Goal: Task Accomplishment & Management: Complete application form

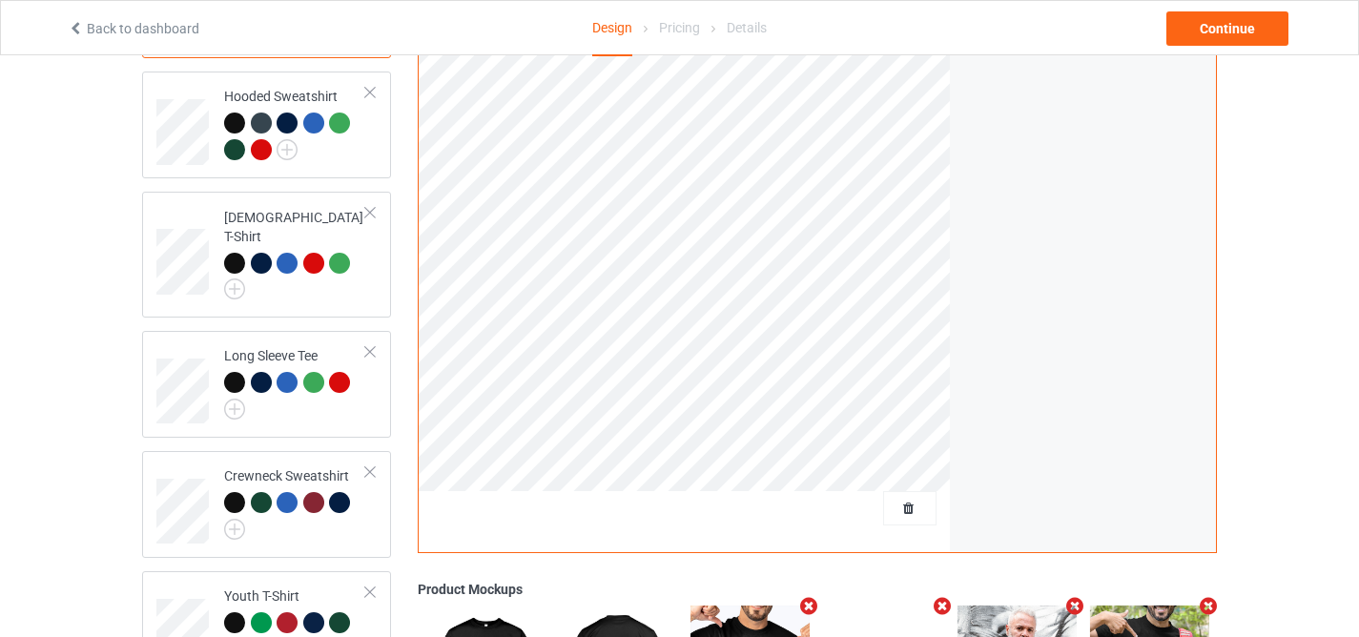
scroll to position [312, 0]
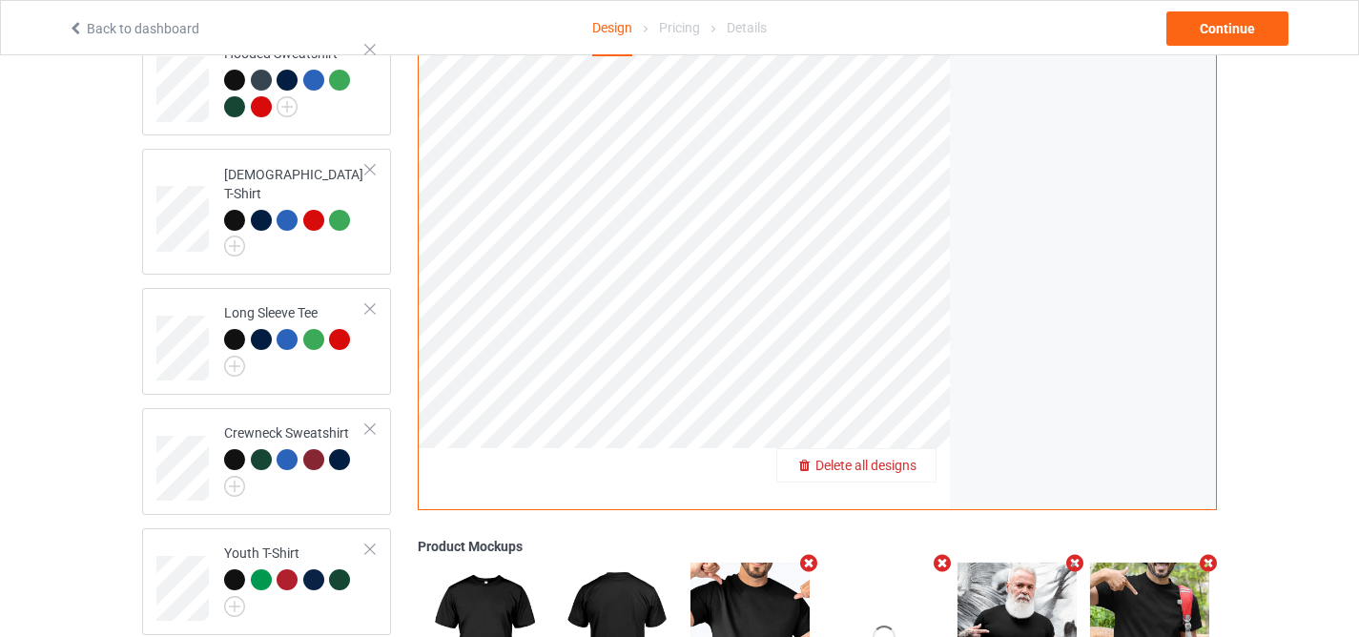
click at [904, 461] on span "Delete all designs" at bounding box center [865, 465] width 101 height 15
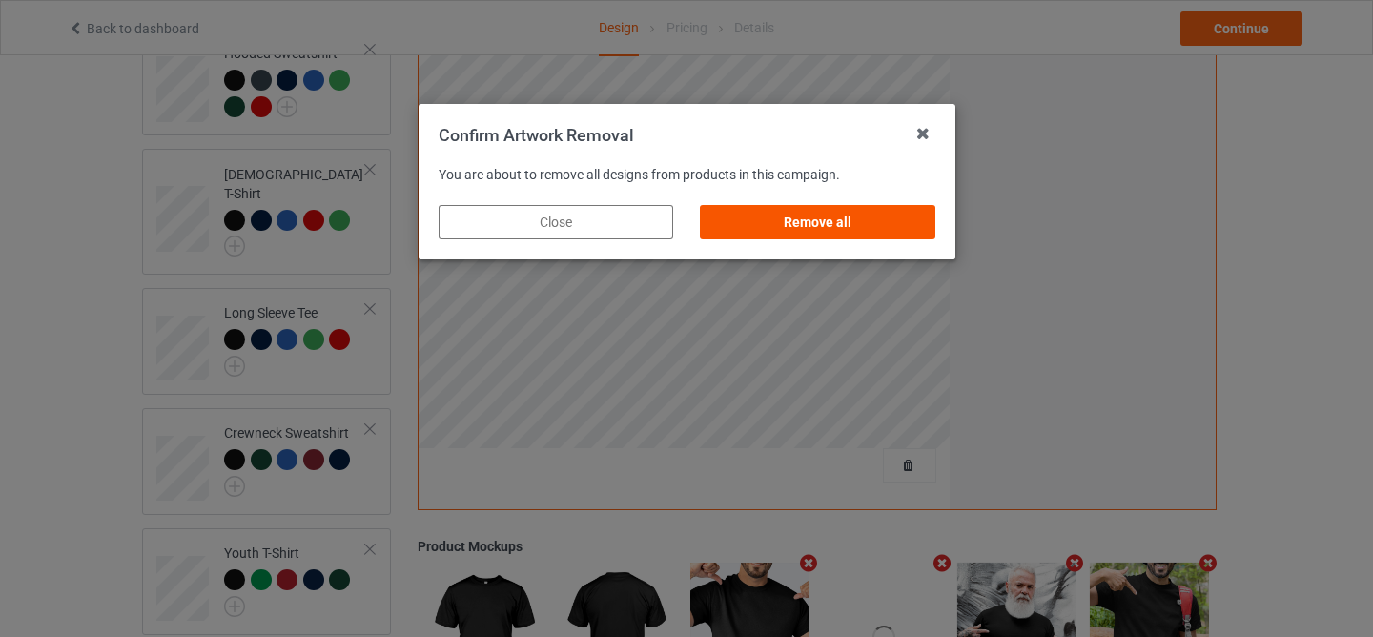
click at [852, 235] on div "Remove all" at bounding box center [817, 222] width 235 height 34
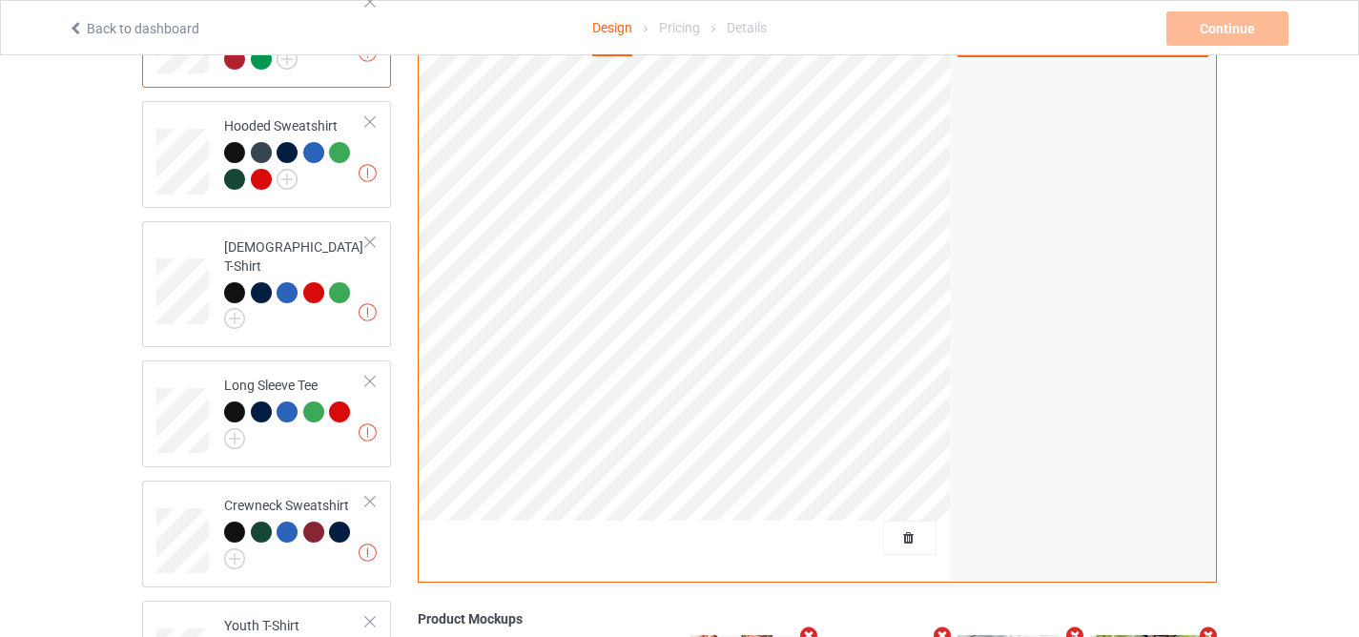
scroll to position [0, 0]
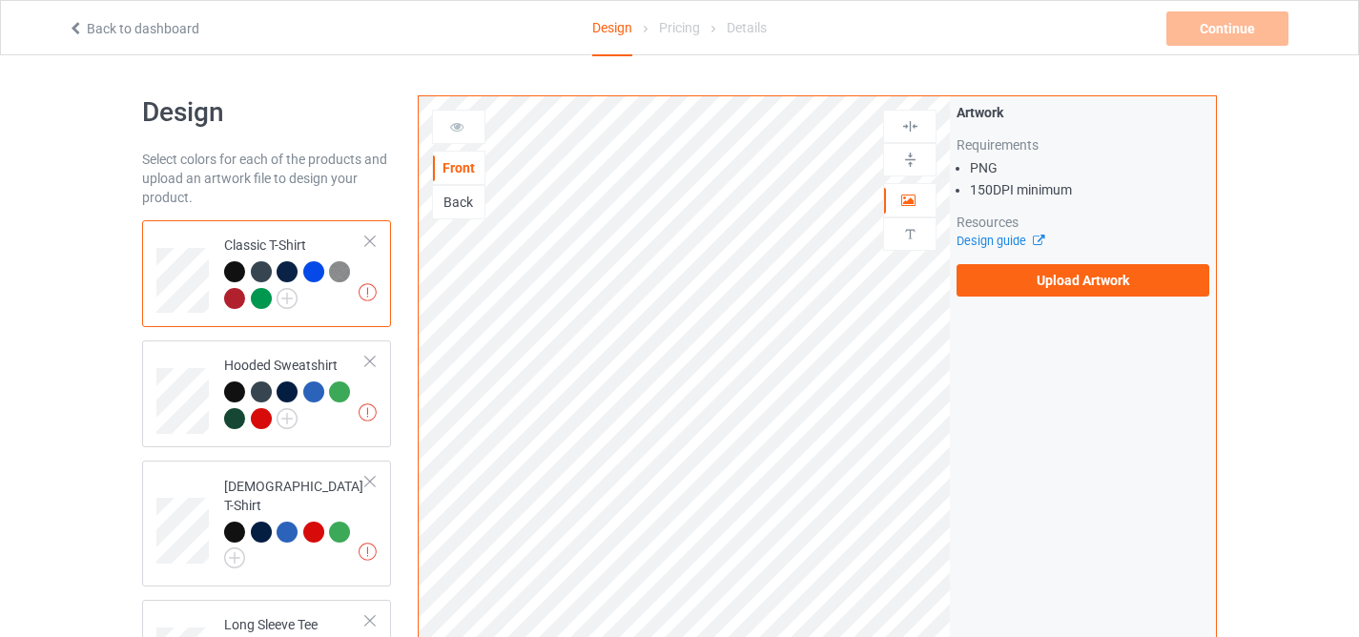
click at [1034, 299] on div "Artwork Requirements PNG 150 DPI minimum Resources Design guide Upload Artwork" at bounding box center [1083, 199] width 266 height 207
click at [1035, 292] on label "Upload Artwork" at bounding box center [1082, 280] width 253 height 32
click at [0, 0] on input "Upload Artwork" at bounding box center [0, 0] width 0 height 0
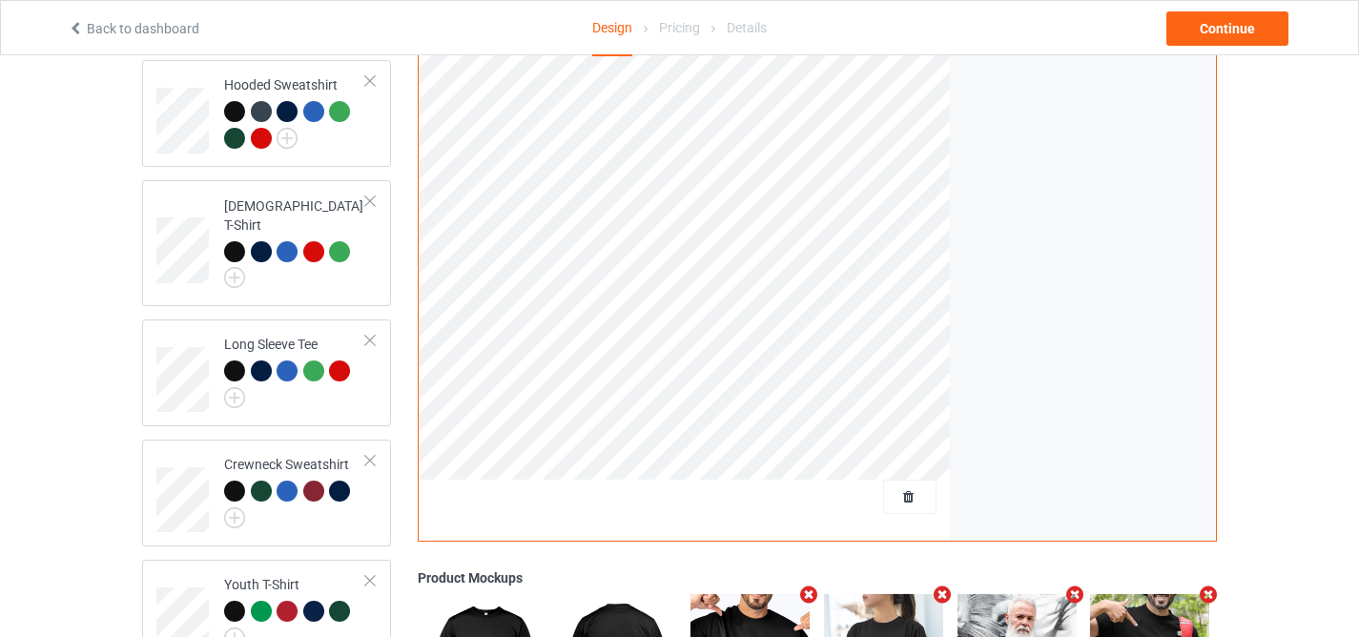
scroll to position [597, 0]
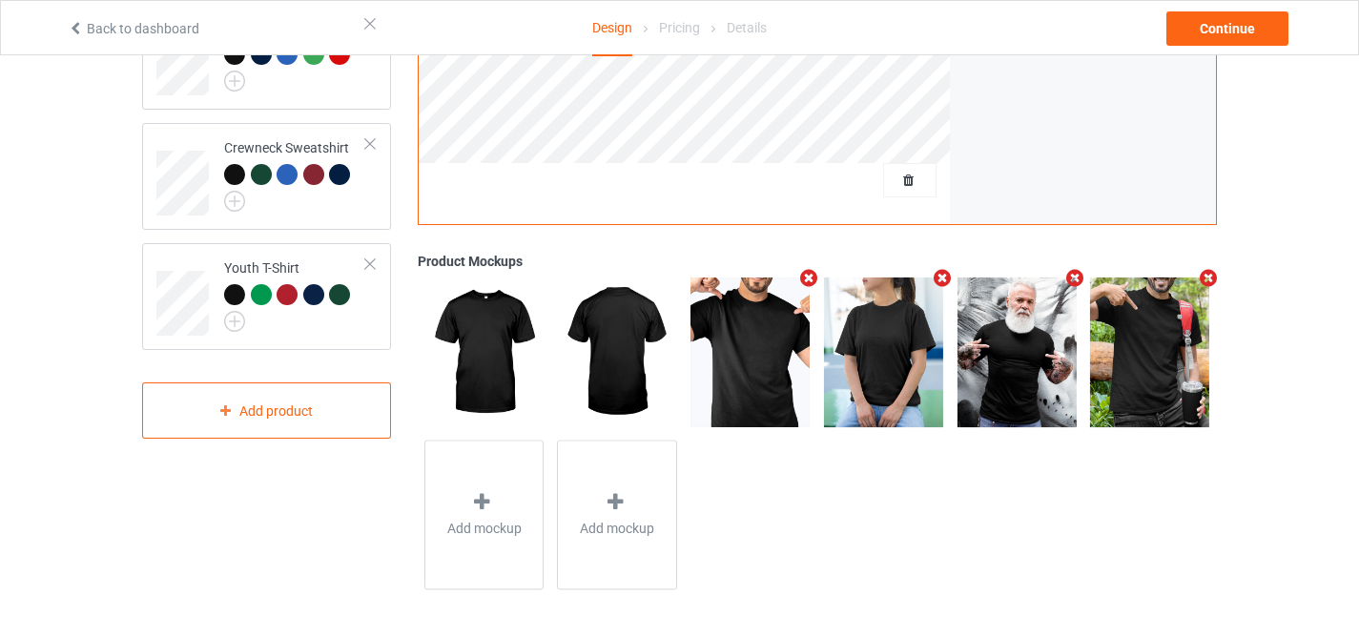
click at [800, 284] on icon "Remove mockup" at bounding box center [809, 278] width 24 height 20
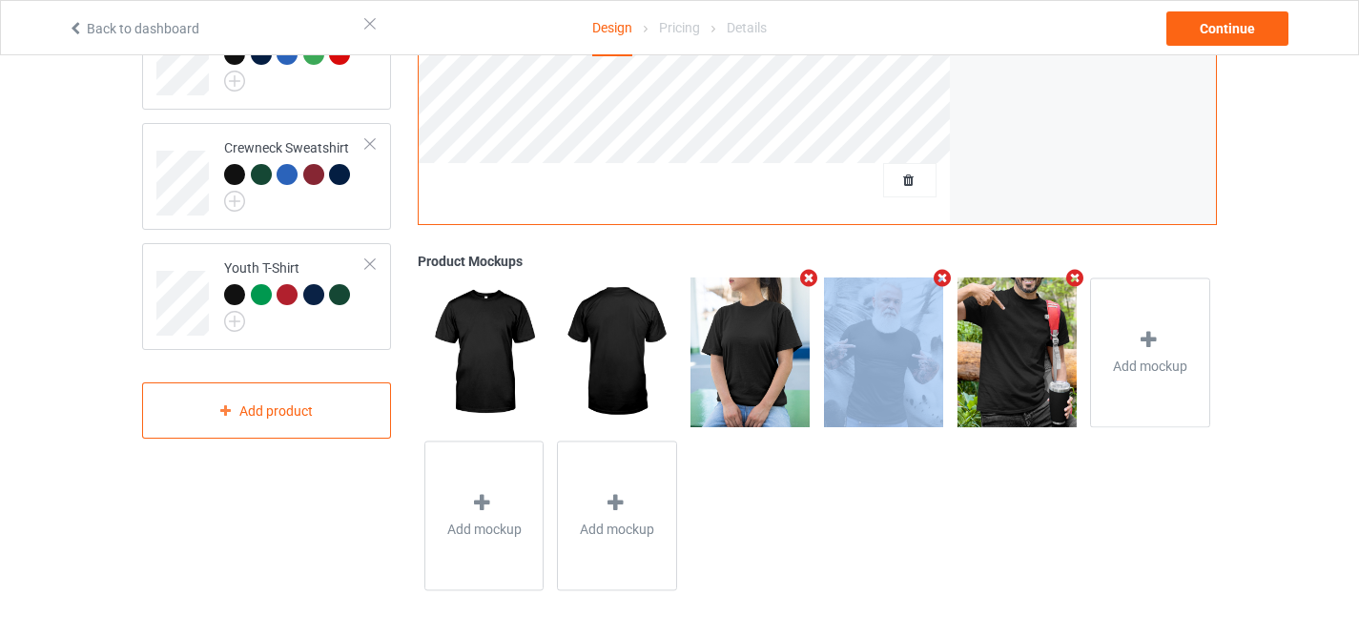
click at [800, 284] on icon "Remove mockup" at bounding box center [809, 278] width 24 height 20
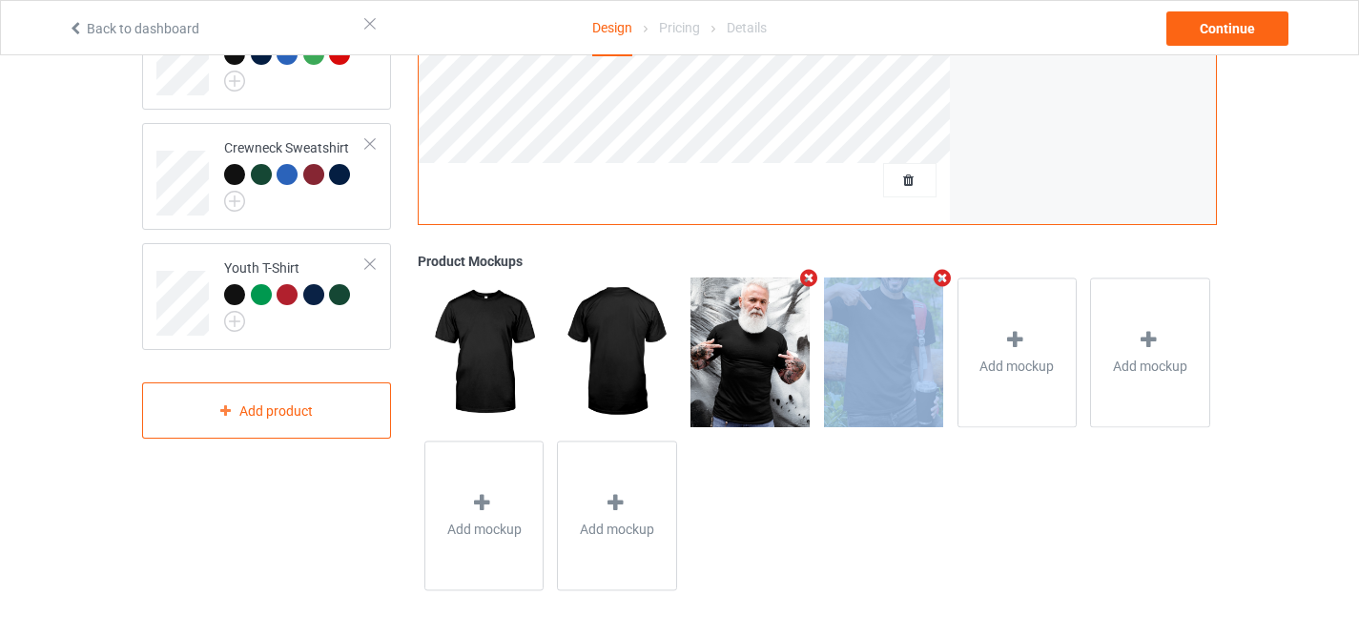
click at [800, 284] on icon "Remove mockup" at bounding box center [809, 278] width 24 height 20
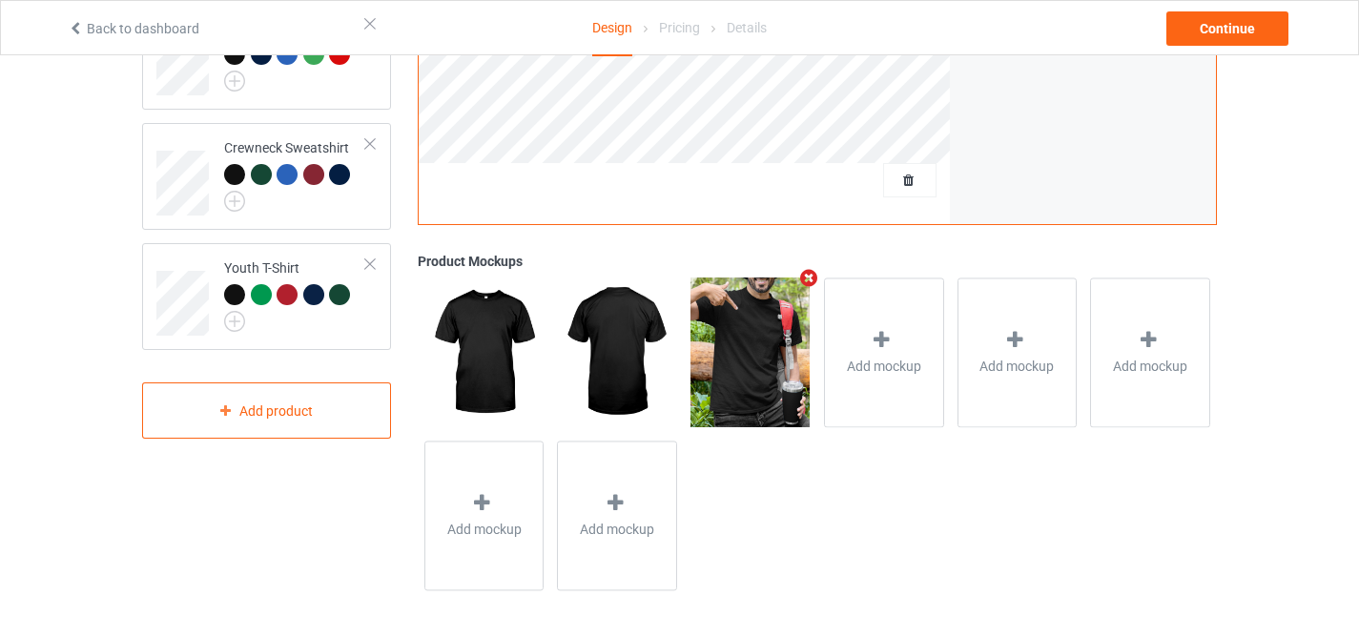
click at [800, 284] on icon "Remove mockup" at bounding box center [809, 278] width 24 height 20
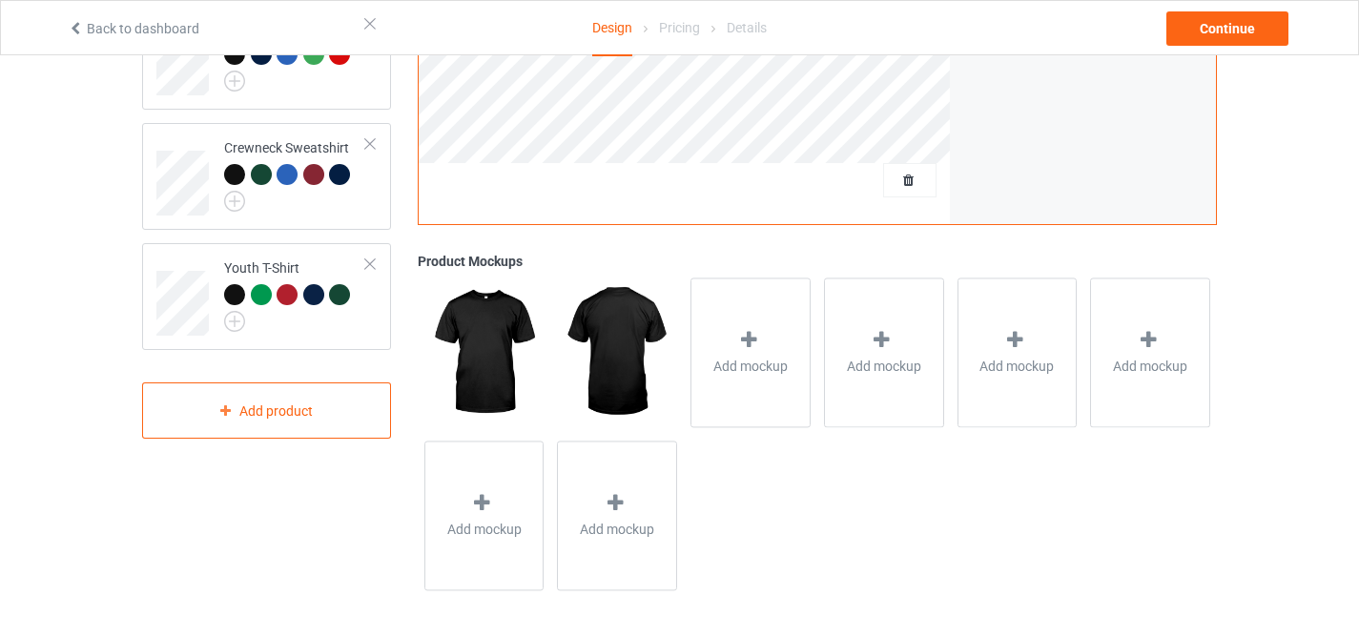
scroll to position [0, 0]
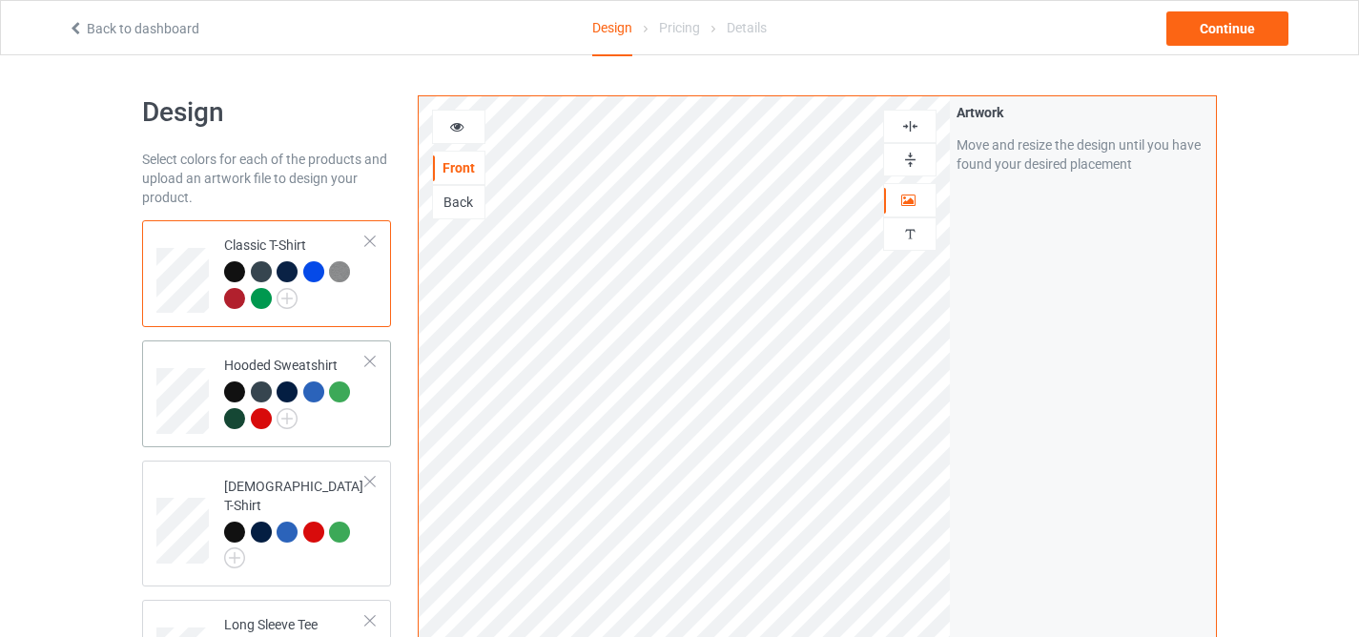
click at [339, 429] on div at bounding box center [295, 407] width 142 height 52
click at [366, 309] on td "Classic T-Shirt" at bounding box center [295, 274] width 163 height 92
click at [1228, 34] on div "Continue" at bounding box center [1227, 28] width 122 height 34
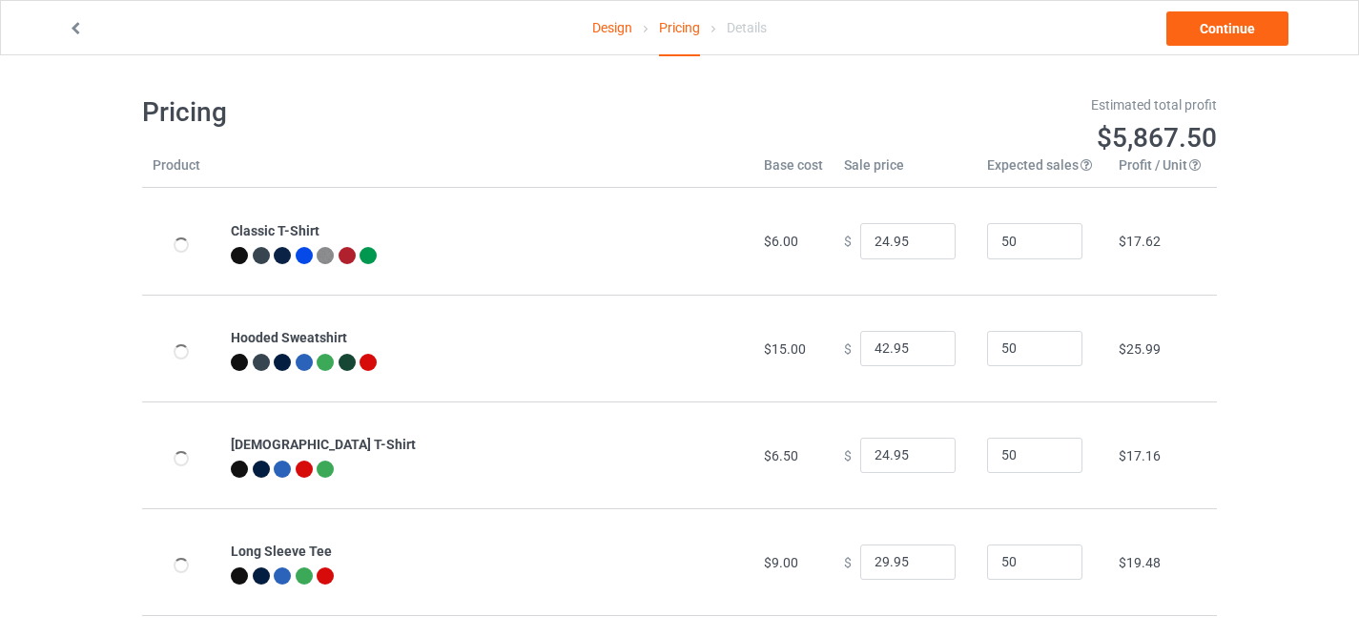
scroll to position [232, 0]
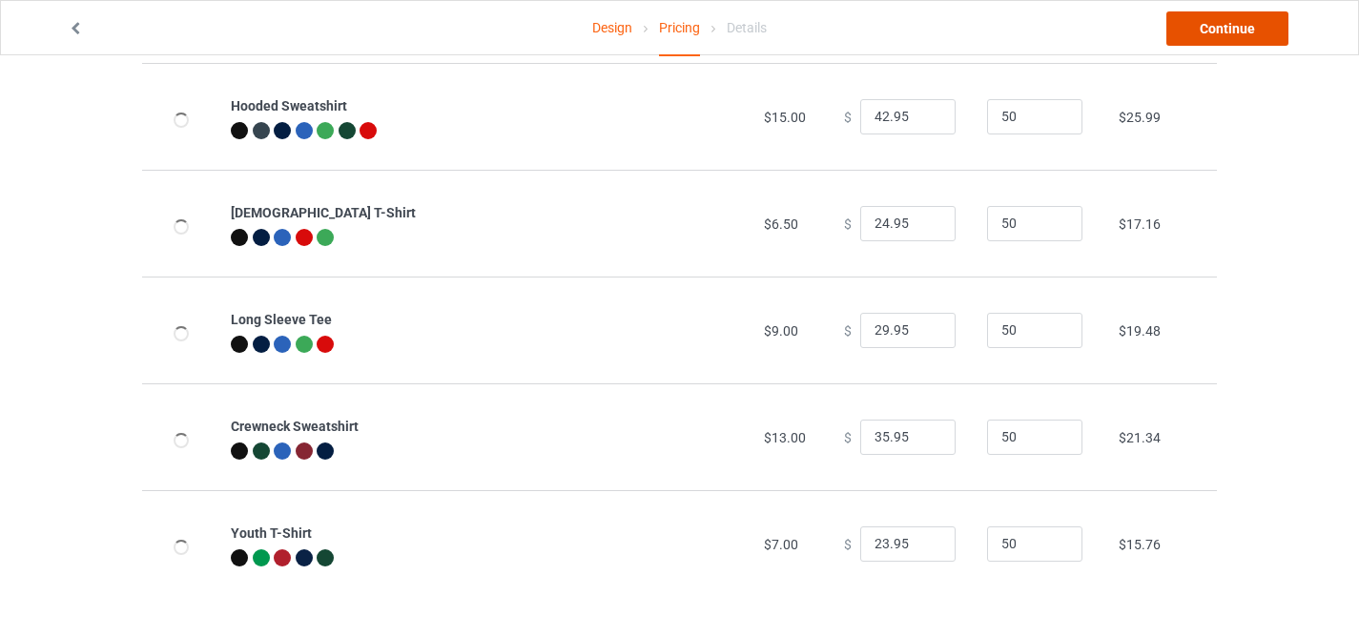
click at [1206, 30] on link "Continue" at bounding box center [1227, 28] width 122 height 34
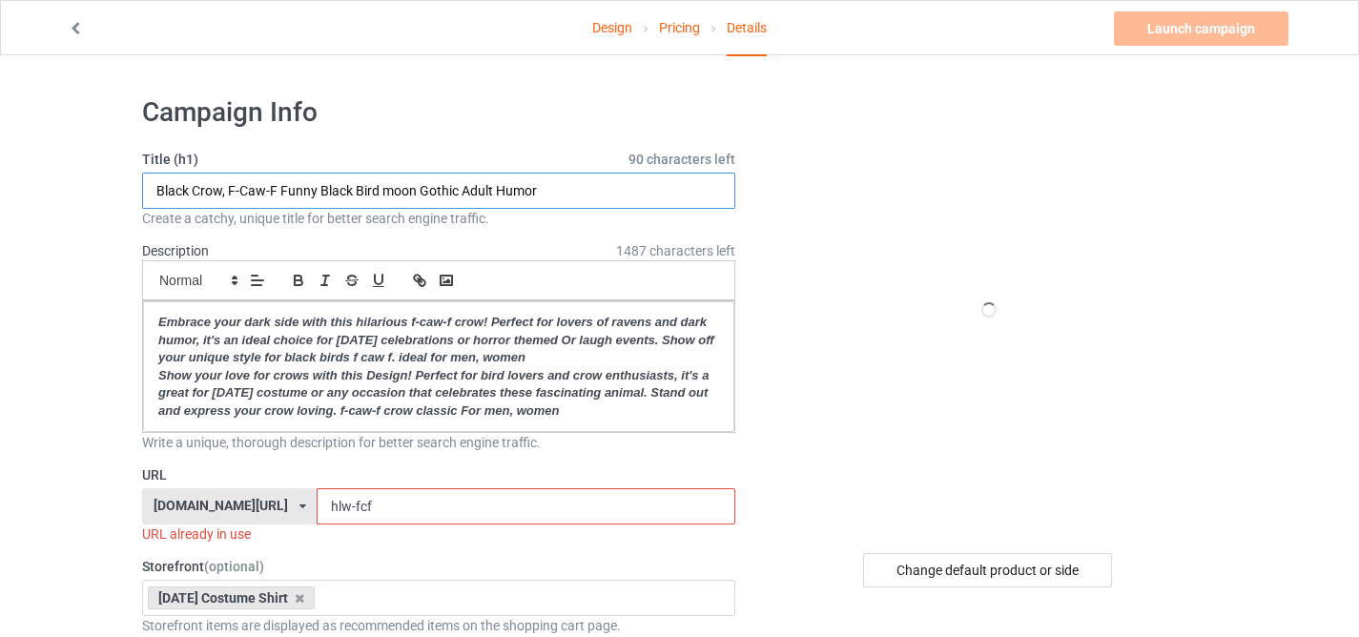
click at [428, 194] on input "Black Crow, F-Caw-F Funny Black Bird moon Gothic Adult Humor" at bounding box center [438, 191] width 593 height 36
paste input "Skeleton Hugging Cat Halloween Cat Lover Cat Mom Dad"
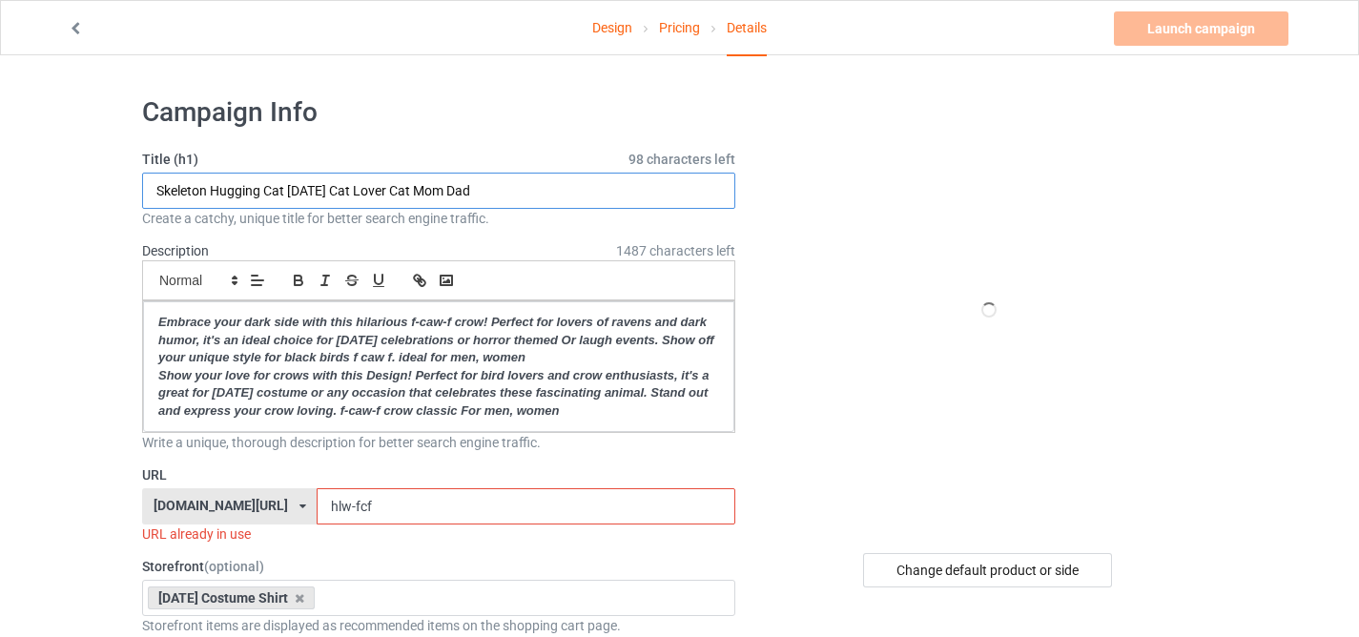
type input "Skeleton Hugging Cat Halloween Cat Lover Cat Mom Dad"
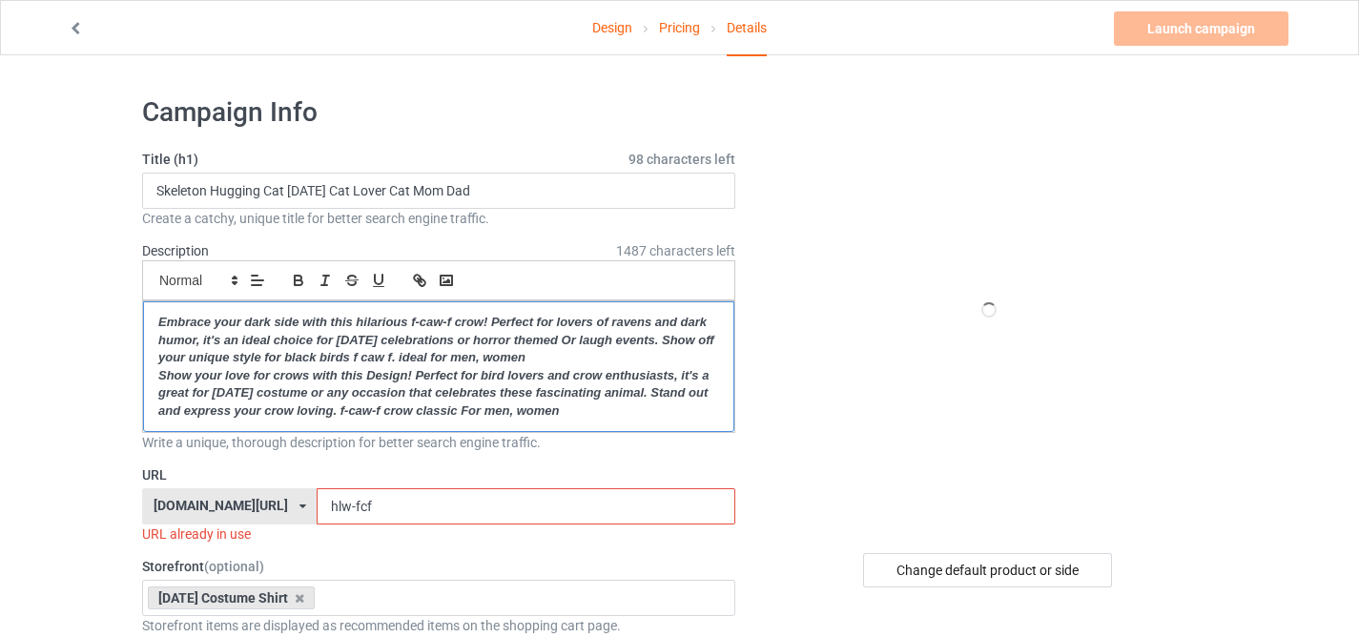
drag, startPoint x: 161, startPoint y: 322, endPoint x: 633, endPoint y: 441, distance: 486.8
click at [633, 441] on div "Description 1487 characters left Small Normal Large Big Huge Embrace your dark …" at bounding box center [438, 346] width 593 height 211
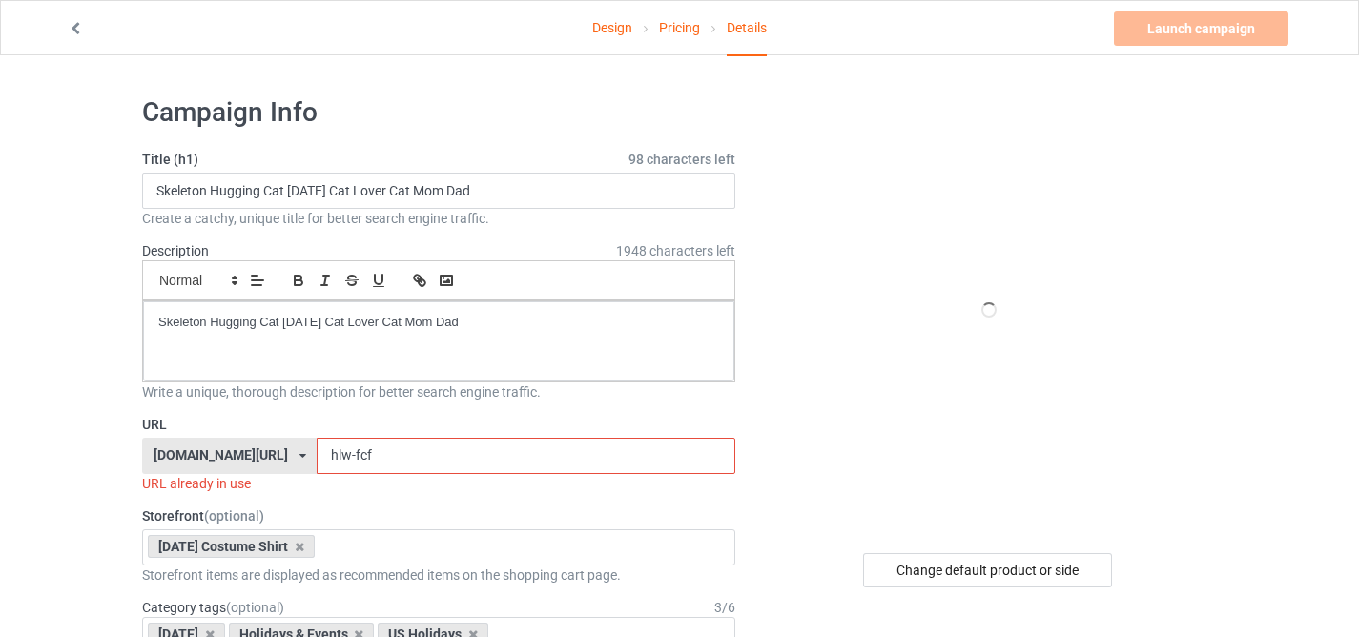
drag, startPoint x: 332, startPoint y: 455, endPoint x: 440, endPoint y: 472, distance: 109.1
click at [440, 472] on input "hlw-fcf" at bounding box center [526, 456] width 418 height 36
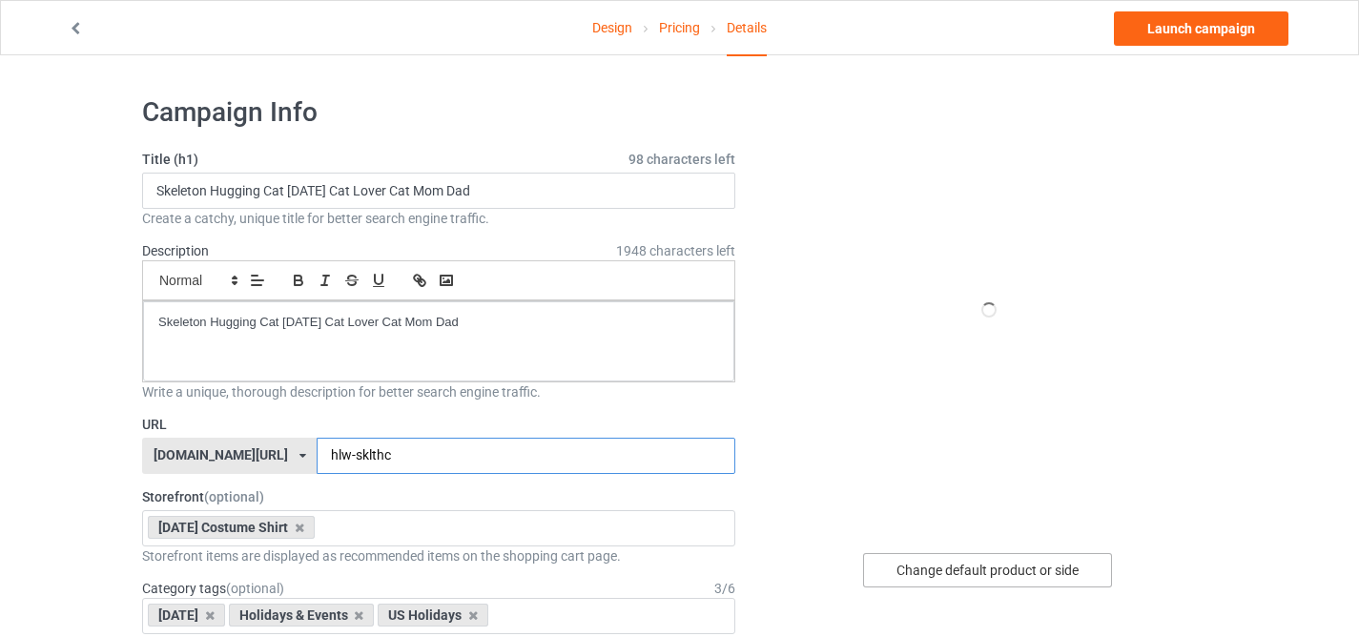
type input "hlw-sklthc"
click at [953, 564] on div "Change default product or side" at bounding box center [987, 570] width 249 height 34
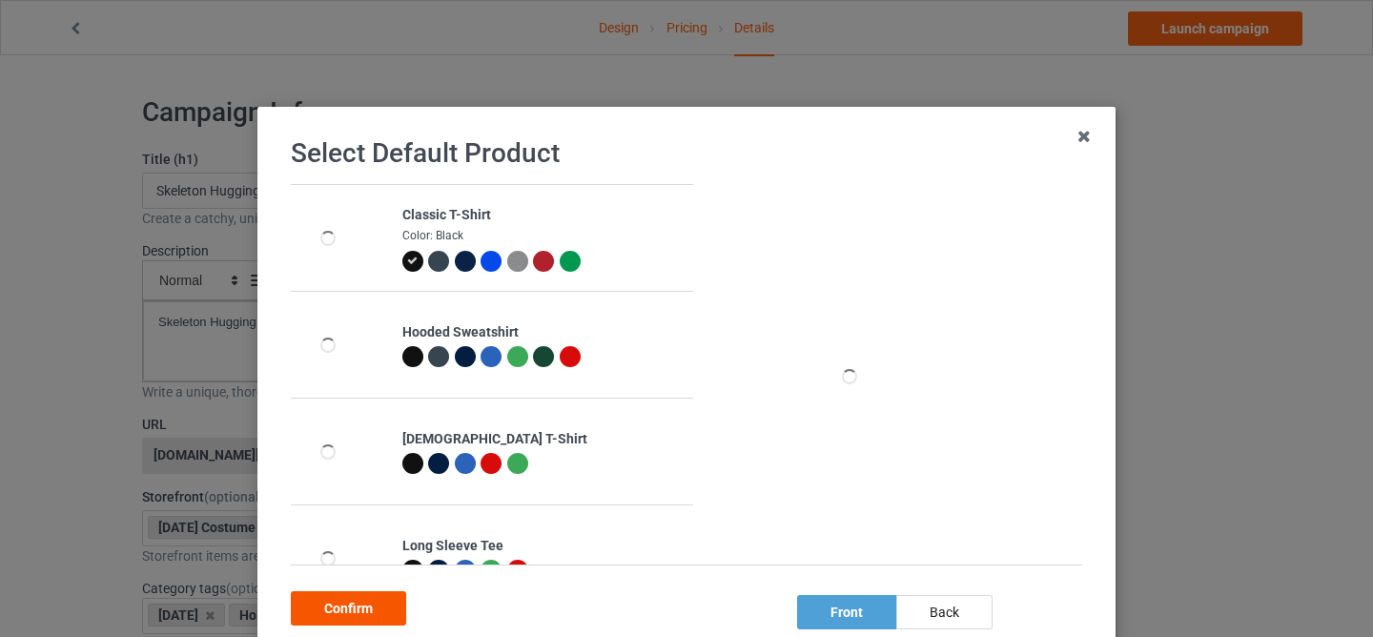
click at [378, 616] on div "Confirm" at bounding box center [348, 608] width 115 height 34
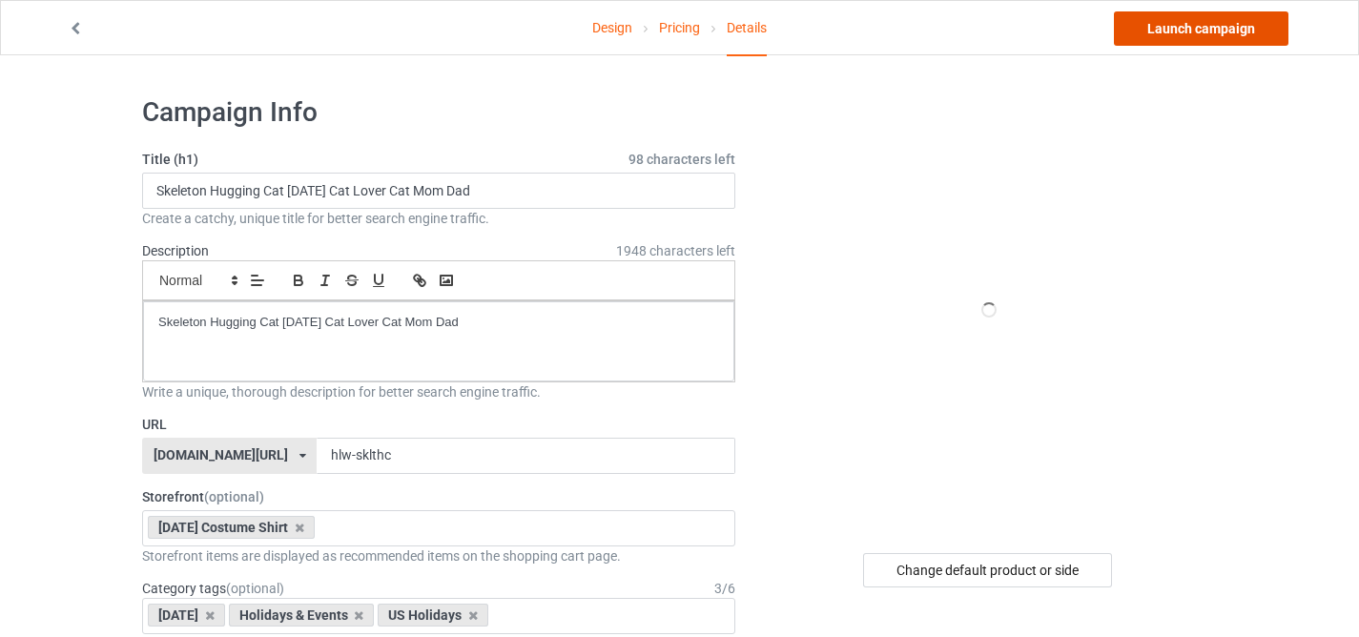
click at [1195, 33] on link "Launch campaign" at bounding box center [1201, 28] width 174 height 34
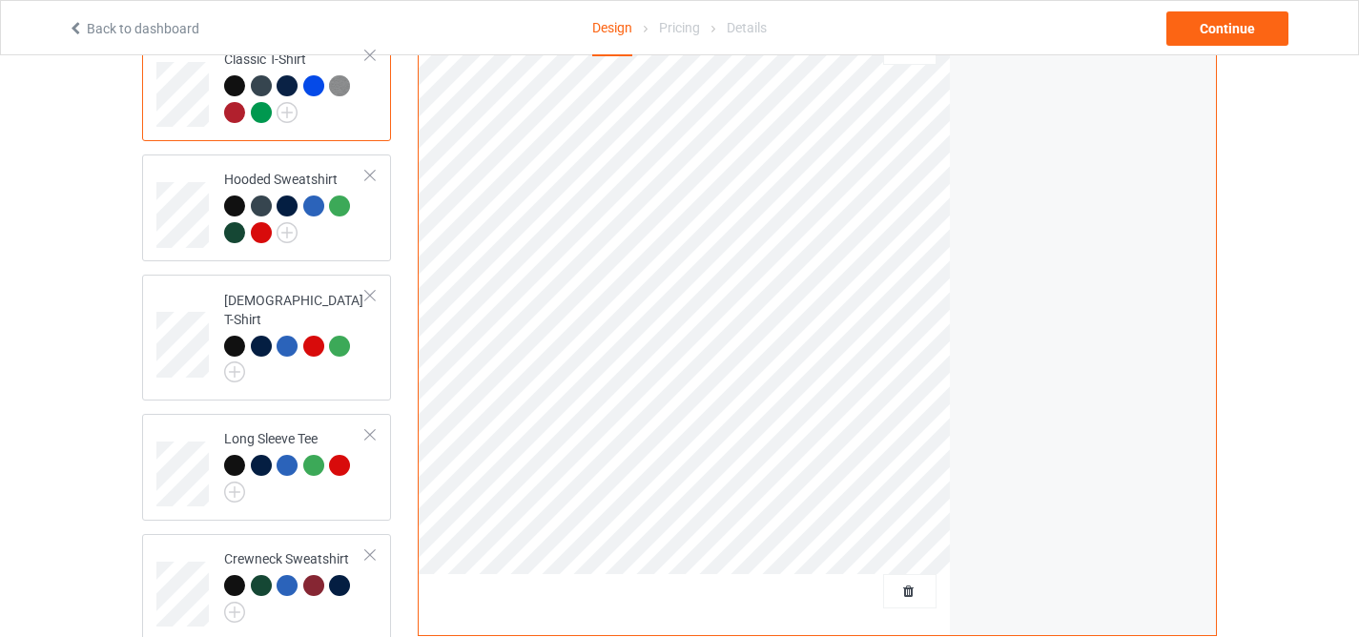
scroll to position [300, 0]
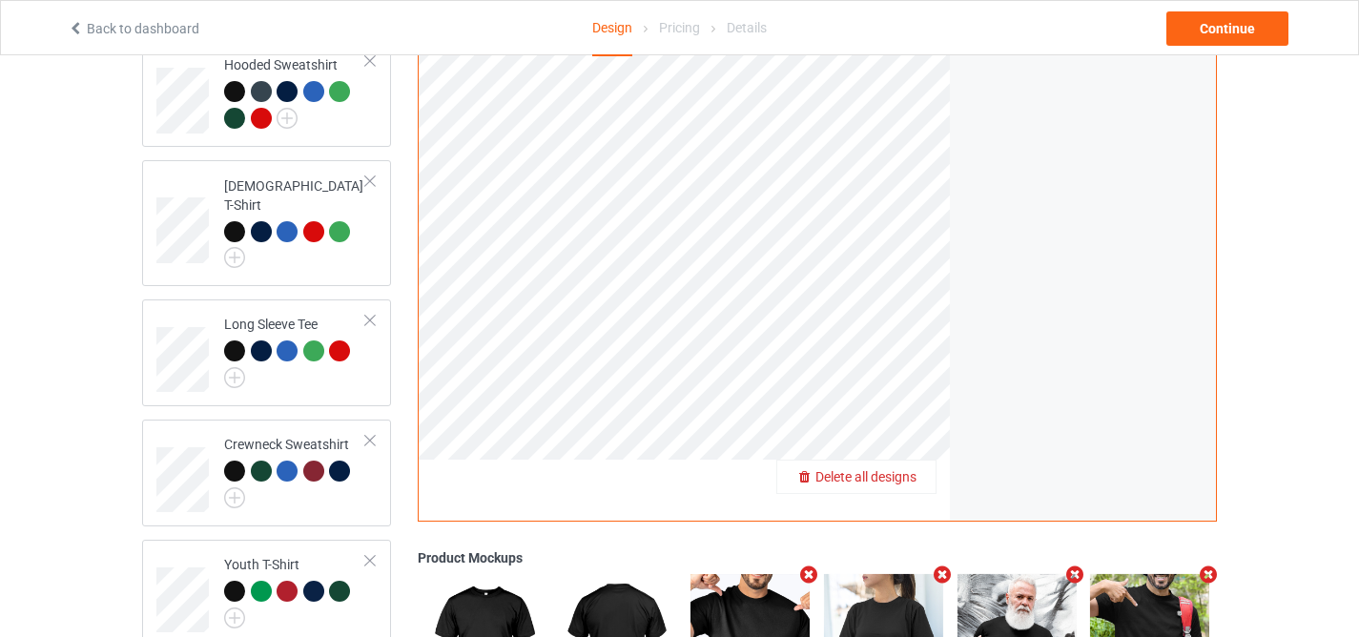
click at [907, 476] on span "Delete all designs" at bounding box center [865, 476] width 101 height 15
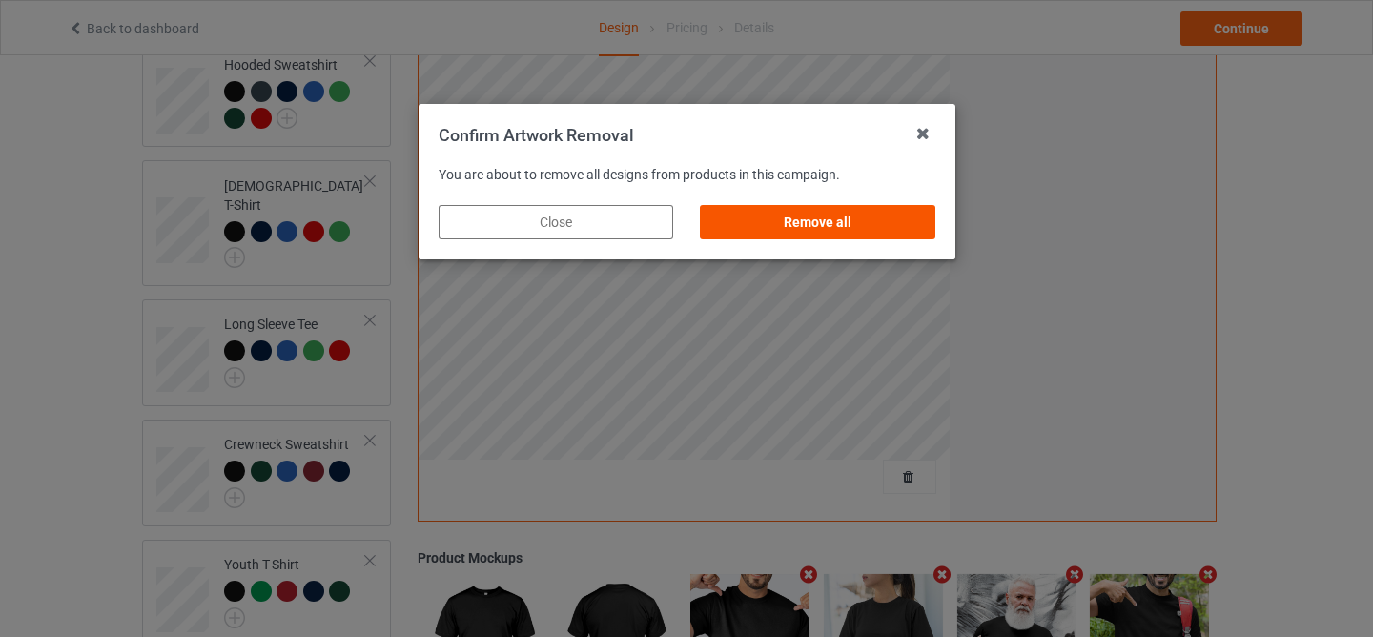
click at [834, 232] on div "Remove all" at bounding box center [817, 222] width 235 height 34
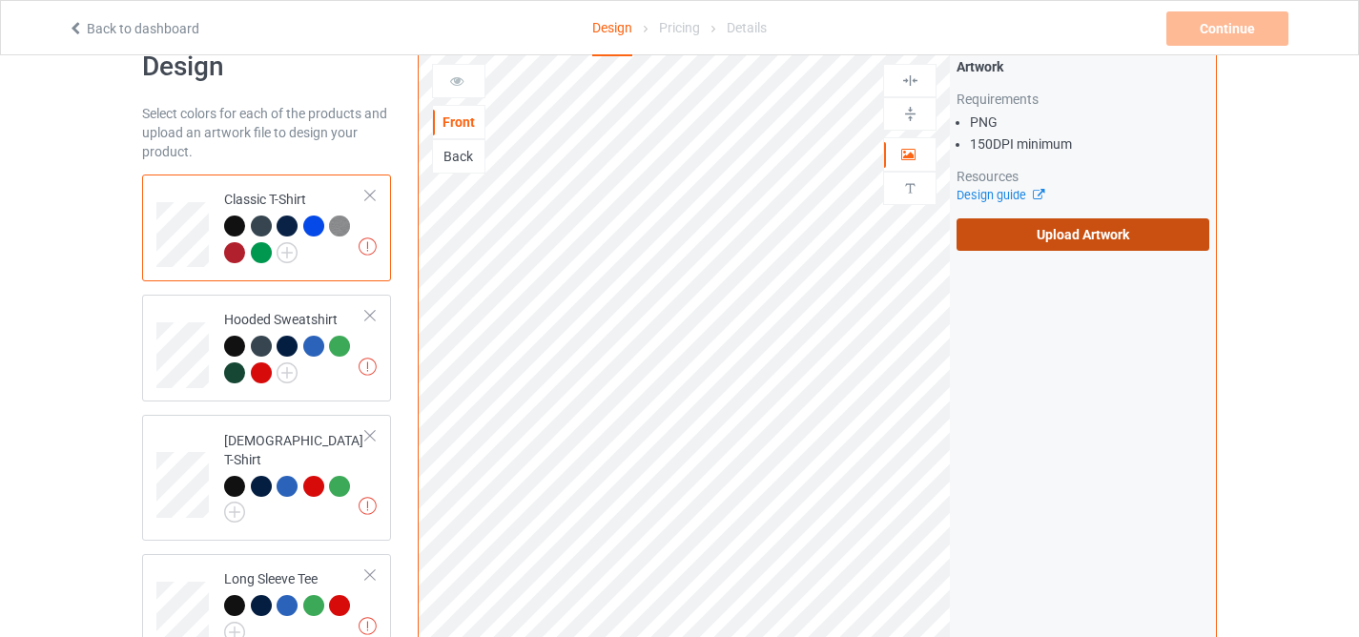
scroll to position [41, 0]
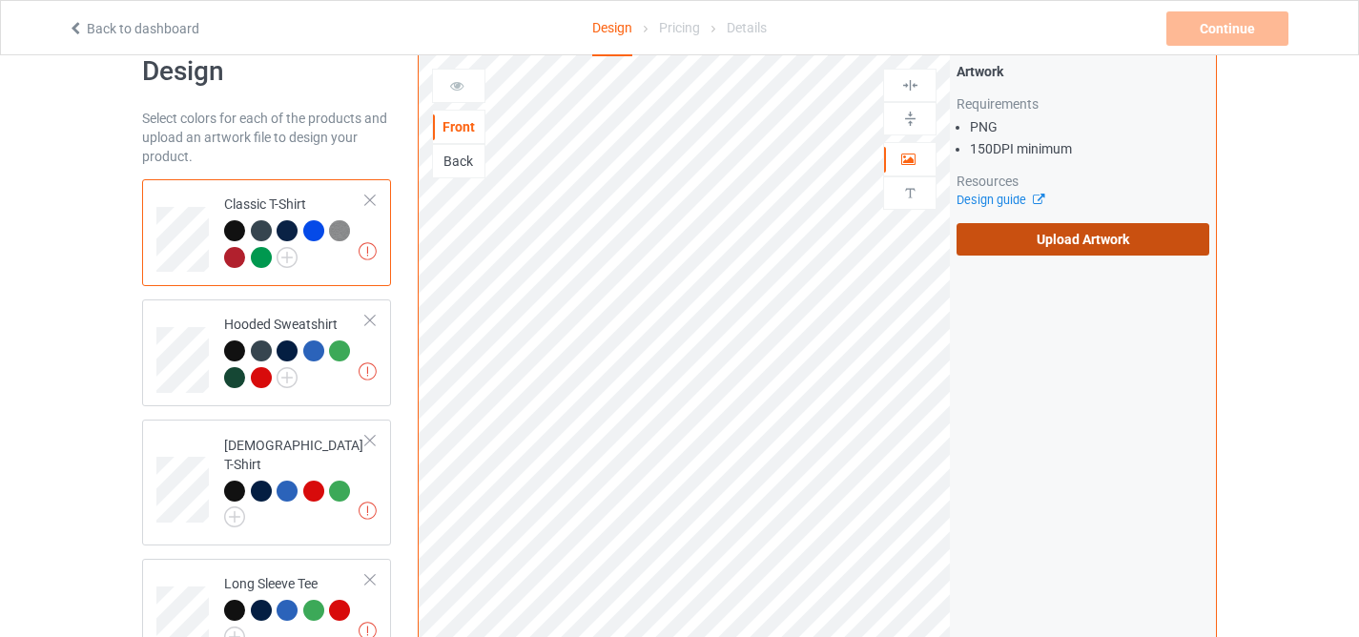
click at [1019, 225] on label "Upload Artwork" at bounding box center [1082, 239] width 253 height 32
click at [0, 0] on input "Upload Artwork" at bounding box center [0, 0] width 0 height 0
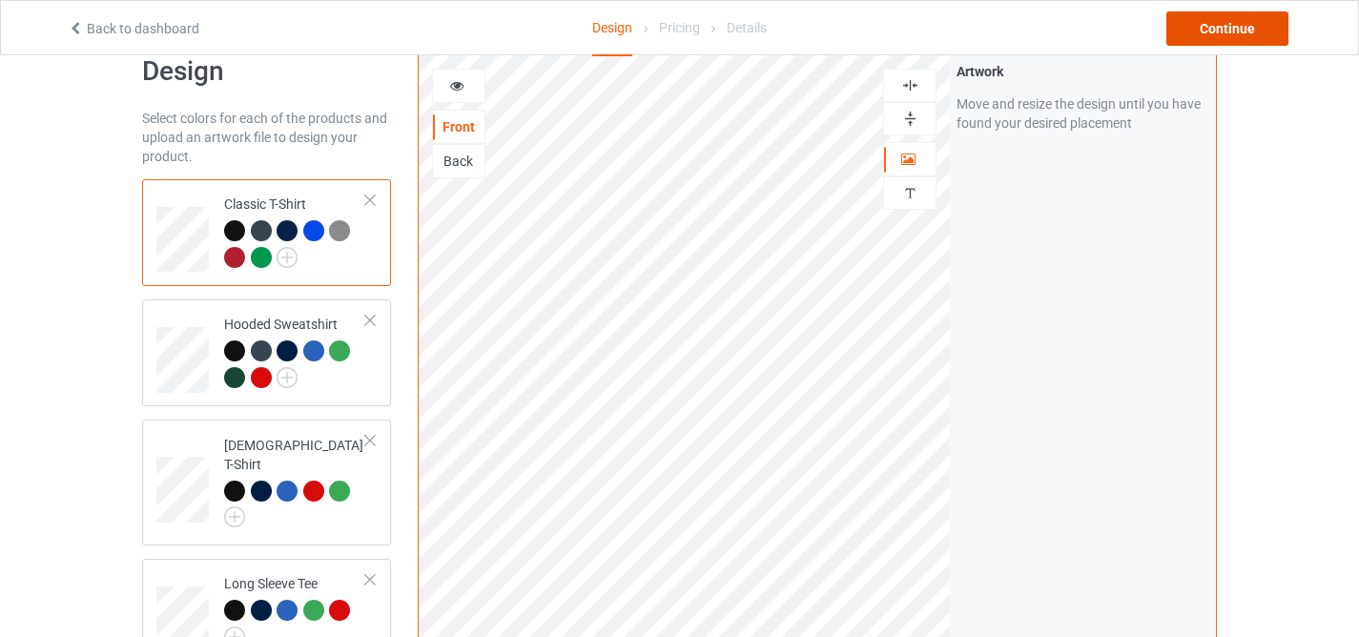
click at [1212, 41] on div "Continue" at bounding box center [1227, 28] width 122 height 34
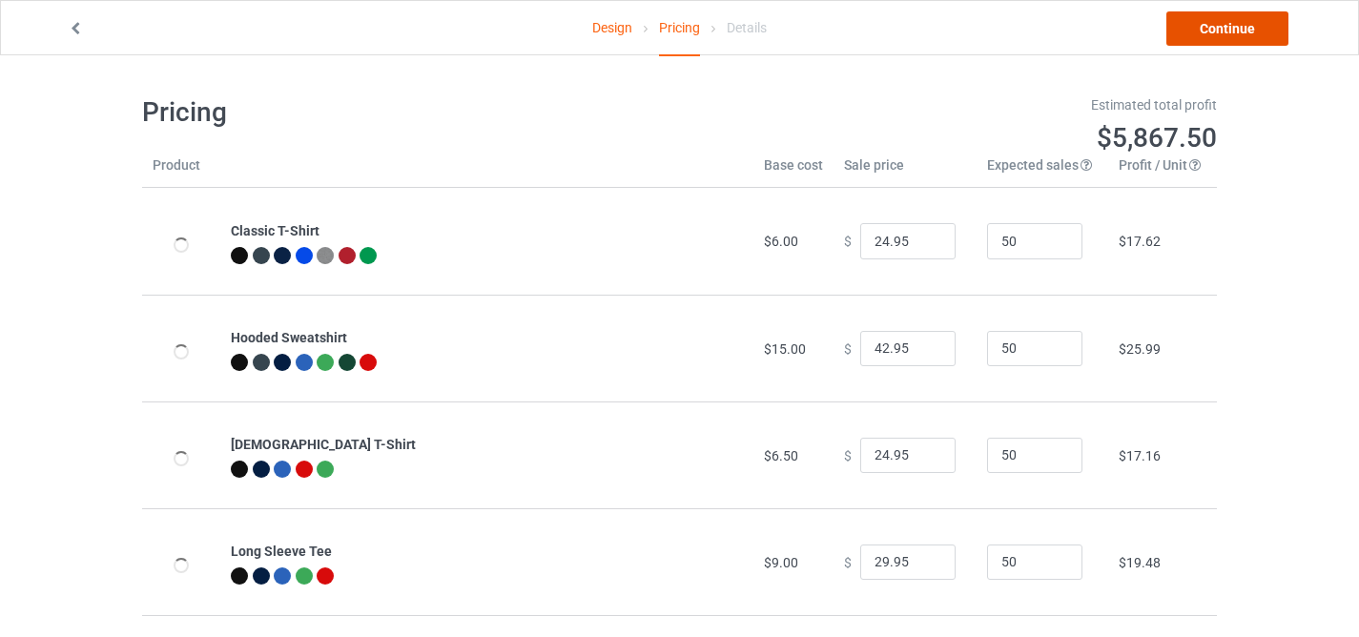
click at [1212, 31] on link "Continue" at bounding box center [1227, 28] width 122 height 34
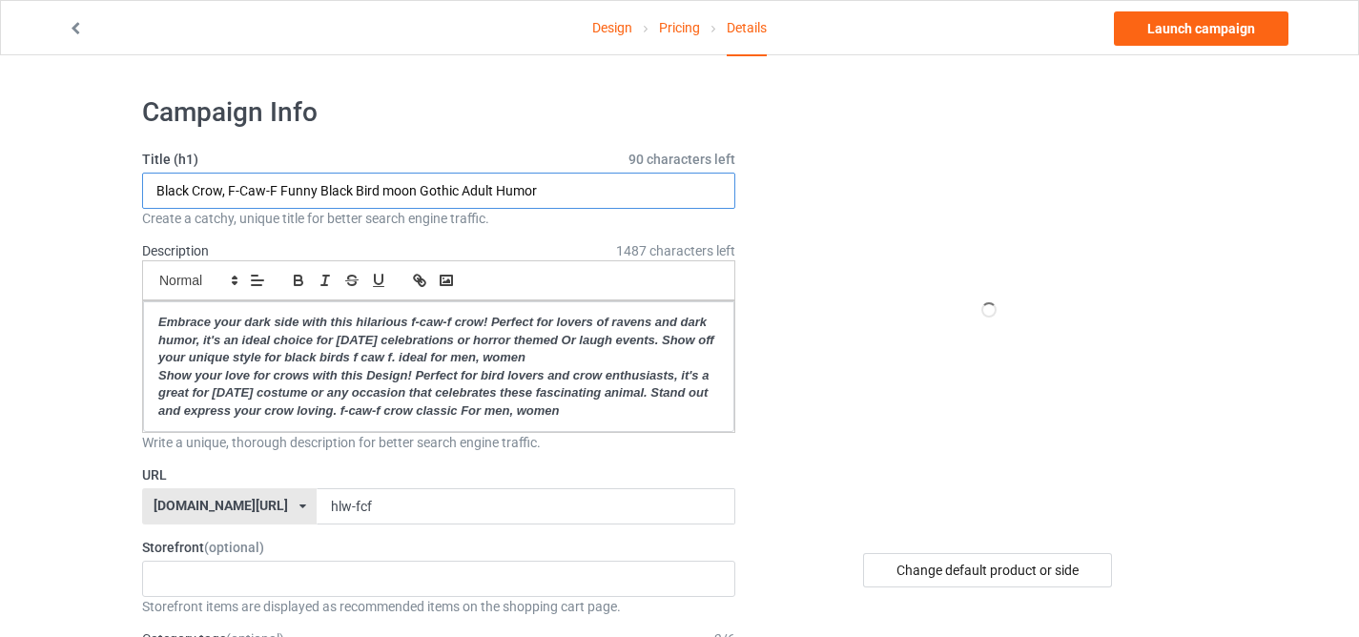
click at [456, 190] on input "Black Crow, F-Caw-F Funny Black Bird moon Gothic Adult Humor" at bounding box center [438, 191] width 593 height 36
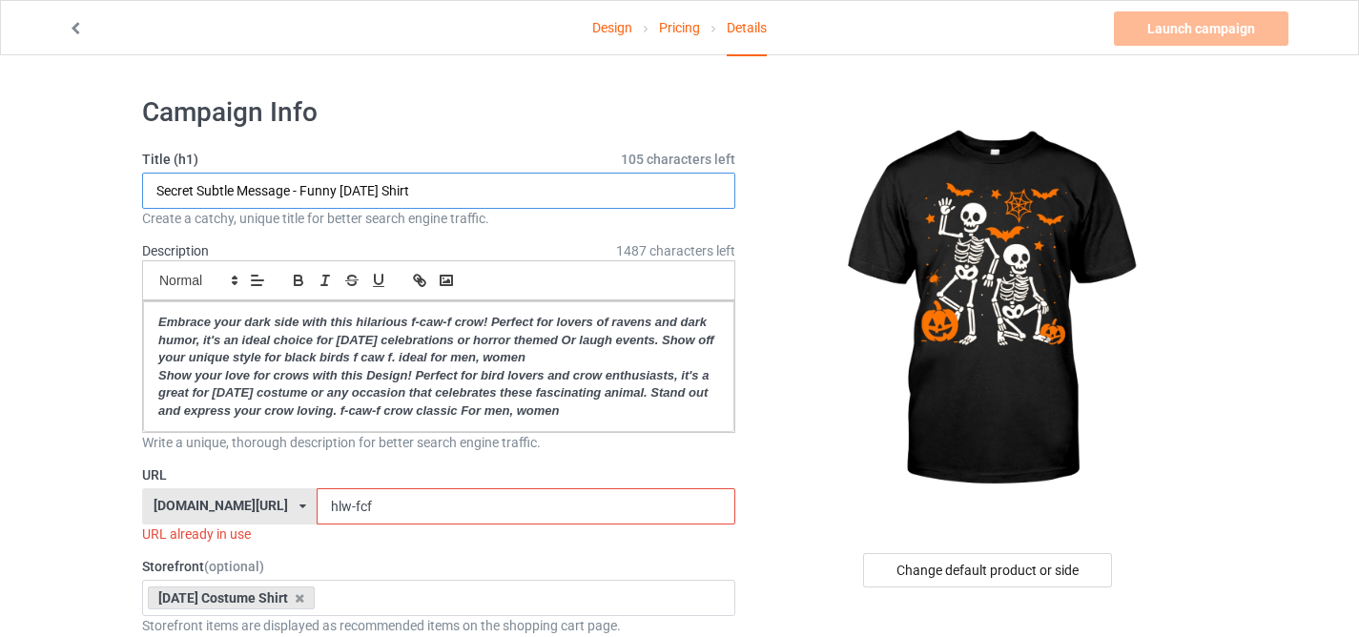
click at [230, 186] on input "Secret Subtle Message - Funny Halloween Shirt" at bounding box center [438, 191] width 593 height 36
type input "Secret Subtle Message - Funny Halloween Shirt"
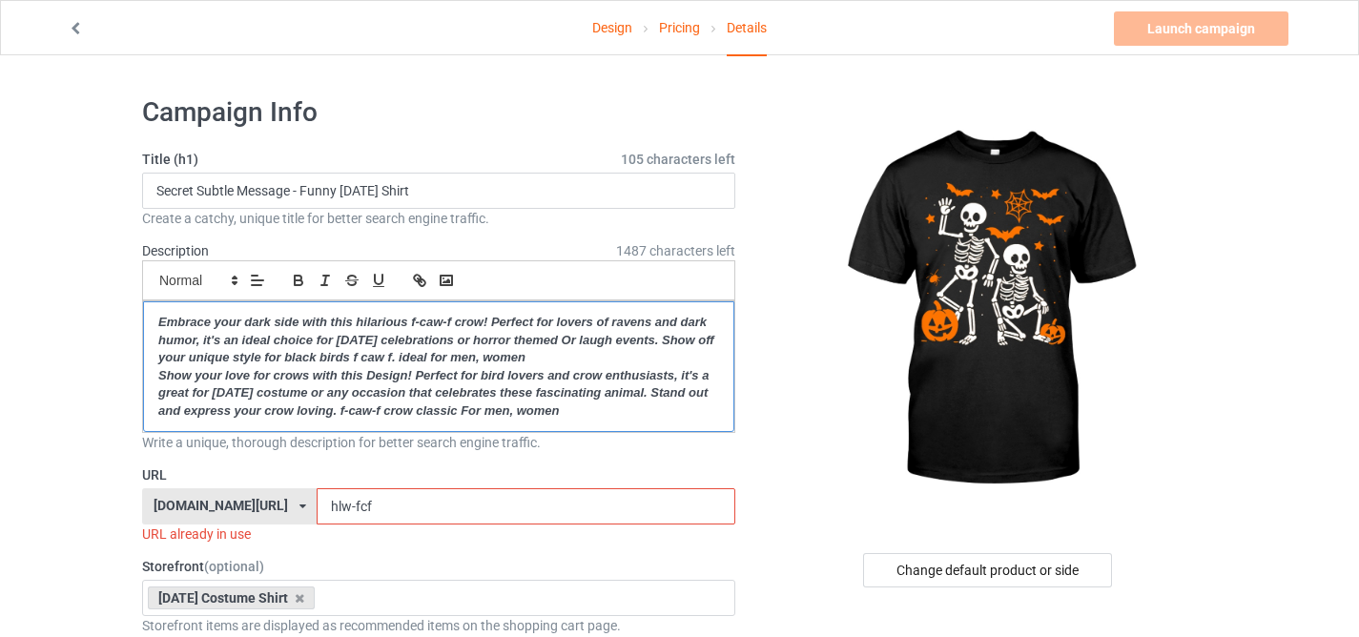
drag, startPoint x: 595, startPoint y: 402, endPoint x: 61, endPoint y: 257, distance: 553.3
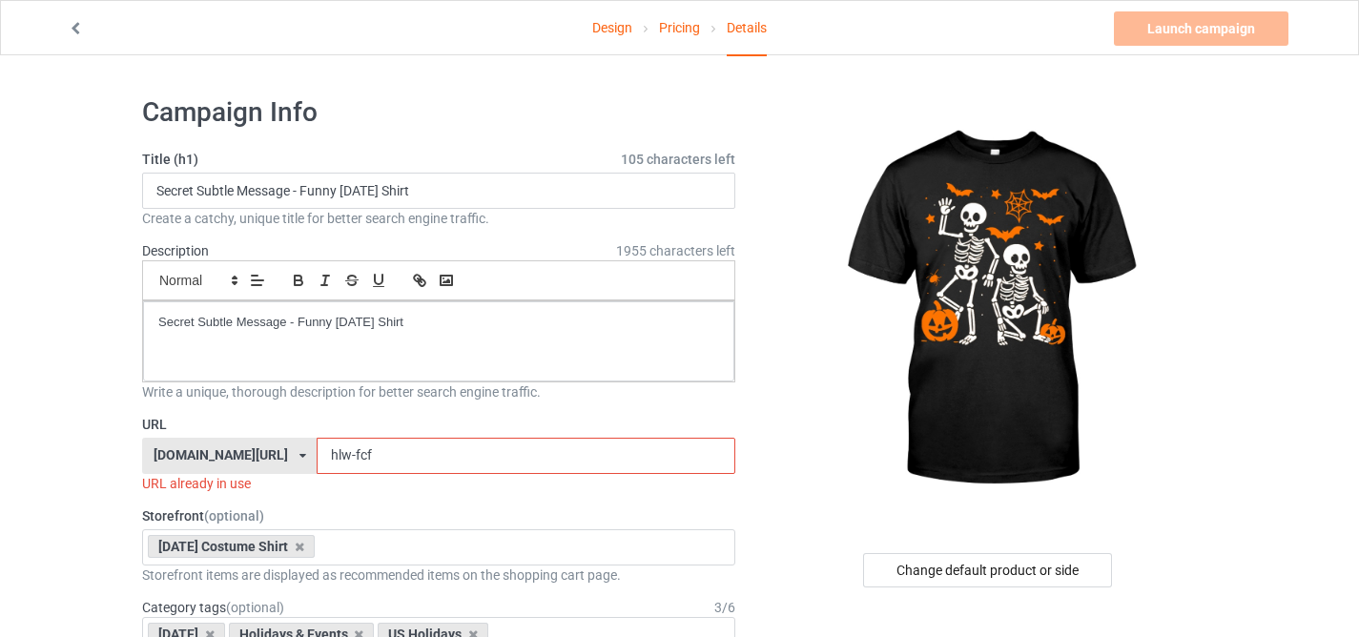
drag, startPoint x: 334, startPoint y: 457, endPoint x: 458, endPoint y: 475, distance: 125.3
click at [455, 471] on input "hlw-fcf" at bounding box center [526, 456] width 418 height 36
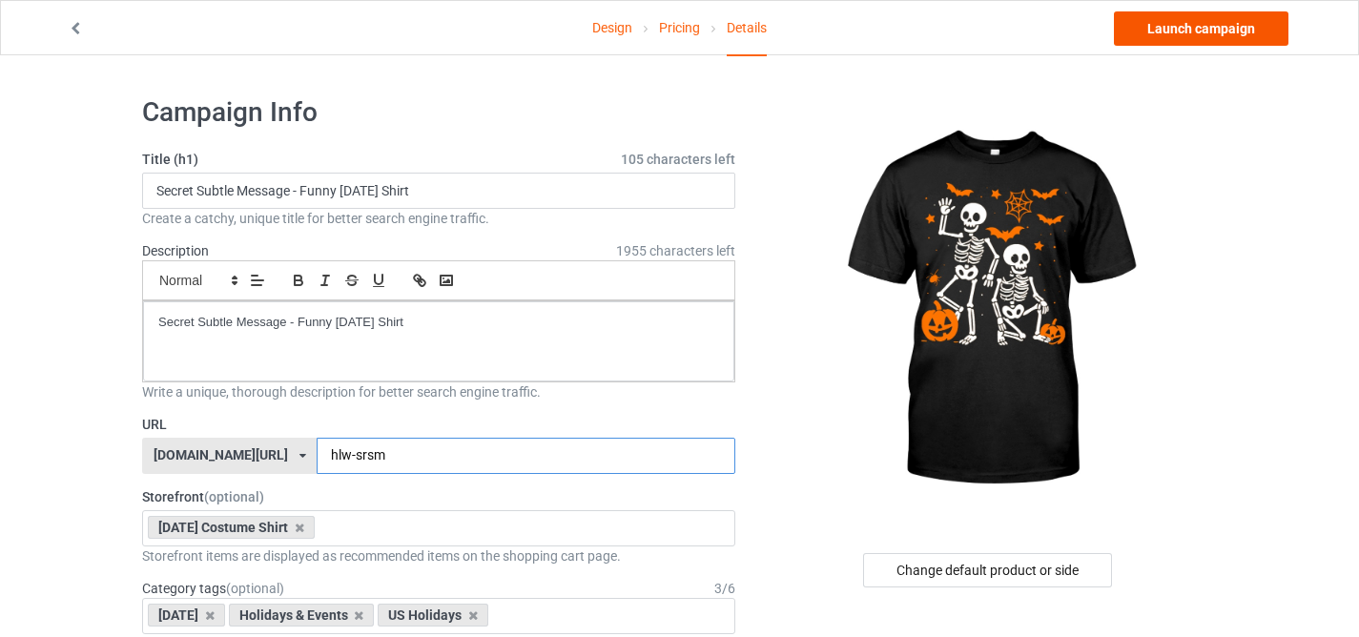
type input "hlw-srsm"
click at [1185, 31] on link "Launch campaign" at bounding box center [1201, 28] width 174 height 34
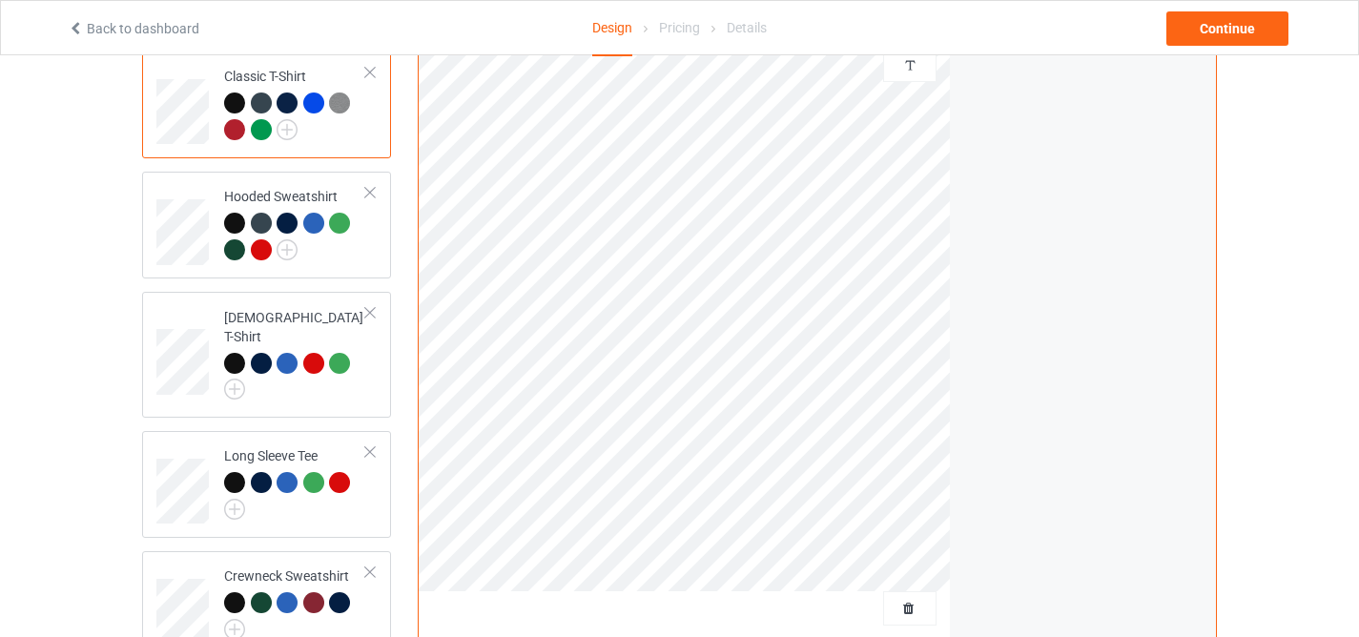
scroll to position [340, 0]
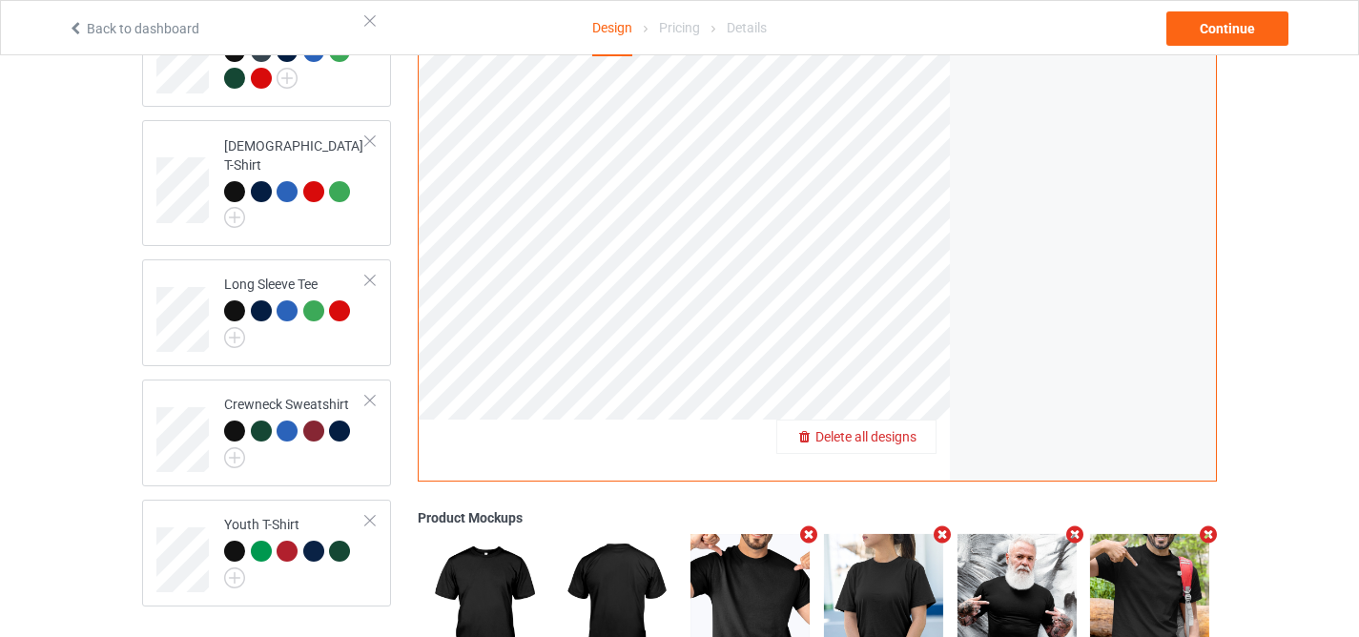
click at [897, 429] on span "Delete all designs" at bounding box center [865, 436] width 101 height 15
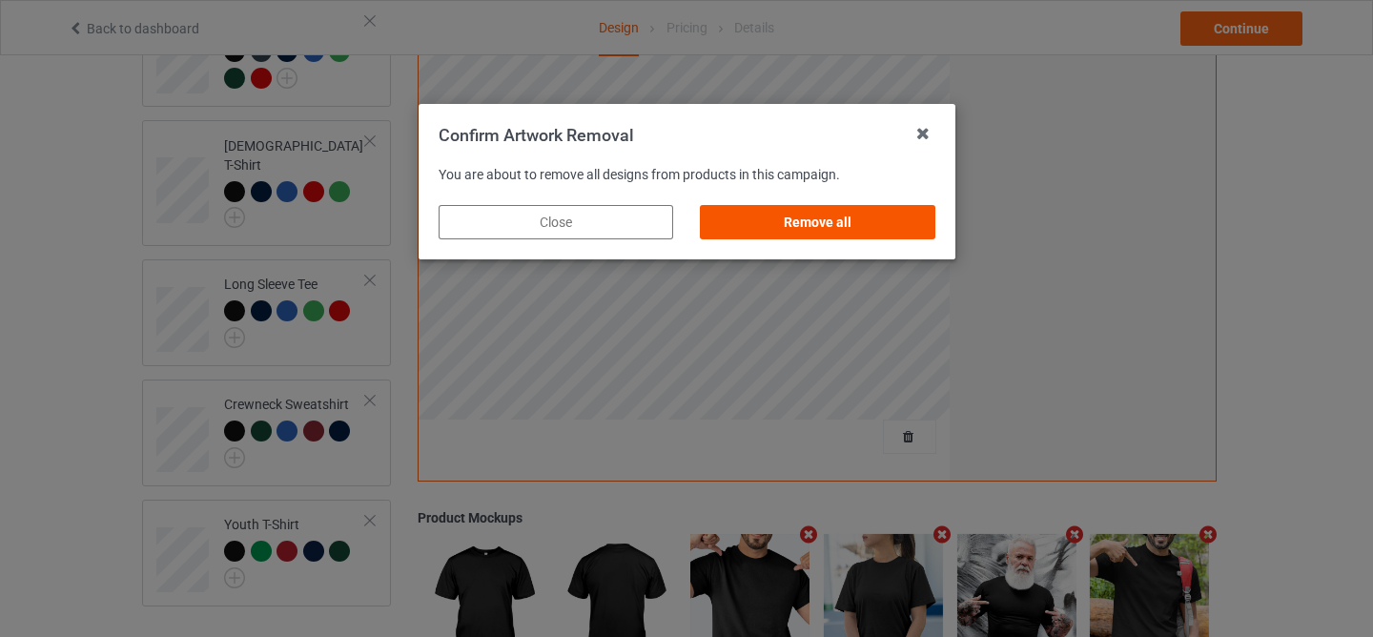
click at [817, 231] on div "Remove all" at bounding box center [817, 222] width 235 height 34
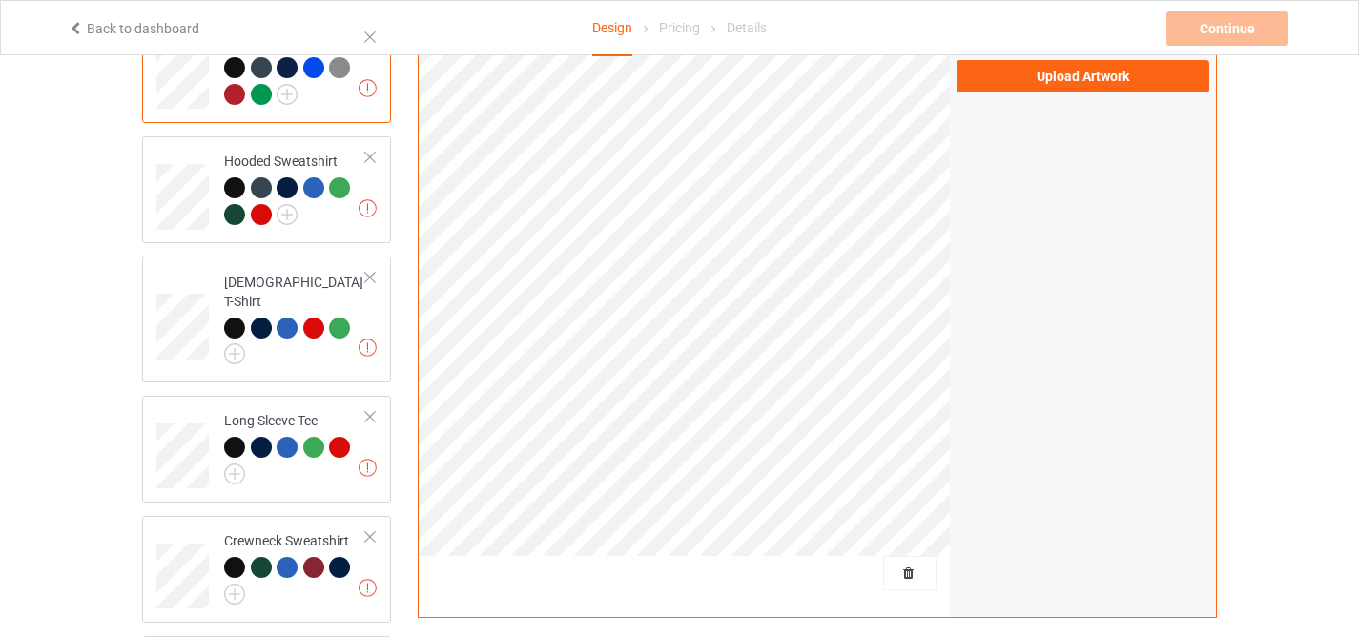
scroll to position [113, 0]
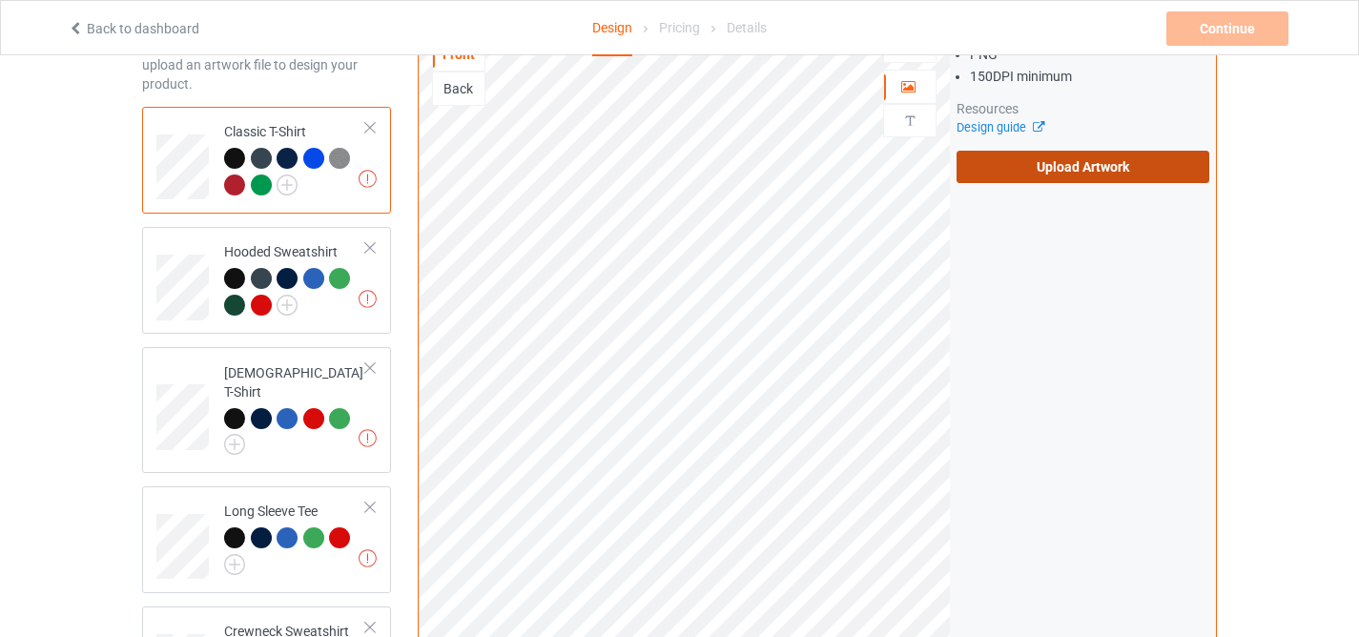
click at [997, 177] on label "Upload Artwork" at bounding box center [1082, 167] width 253 height 32
click at [0, 0] on input "Upload Artwork" at bounding box center [0, 0] width 0 height 0
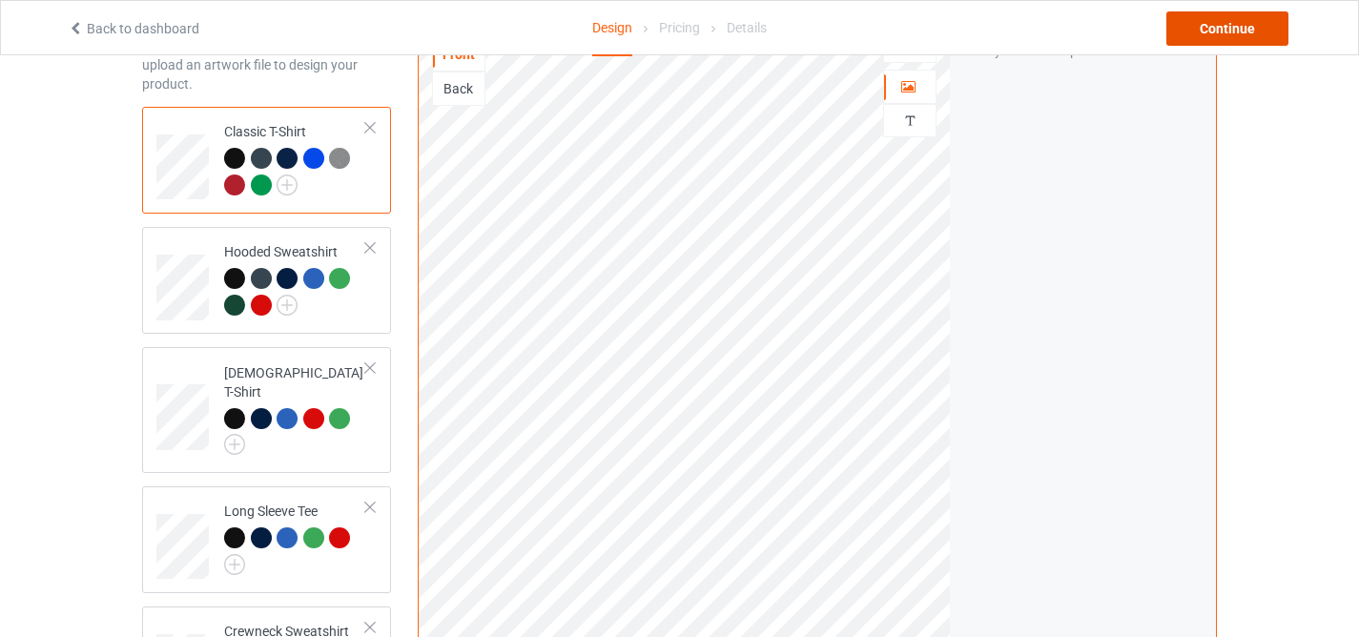
click at [1217, 29] on div "Continue" at bounding box center [1227, 28] width 122 height 34
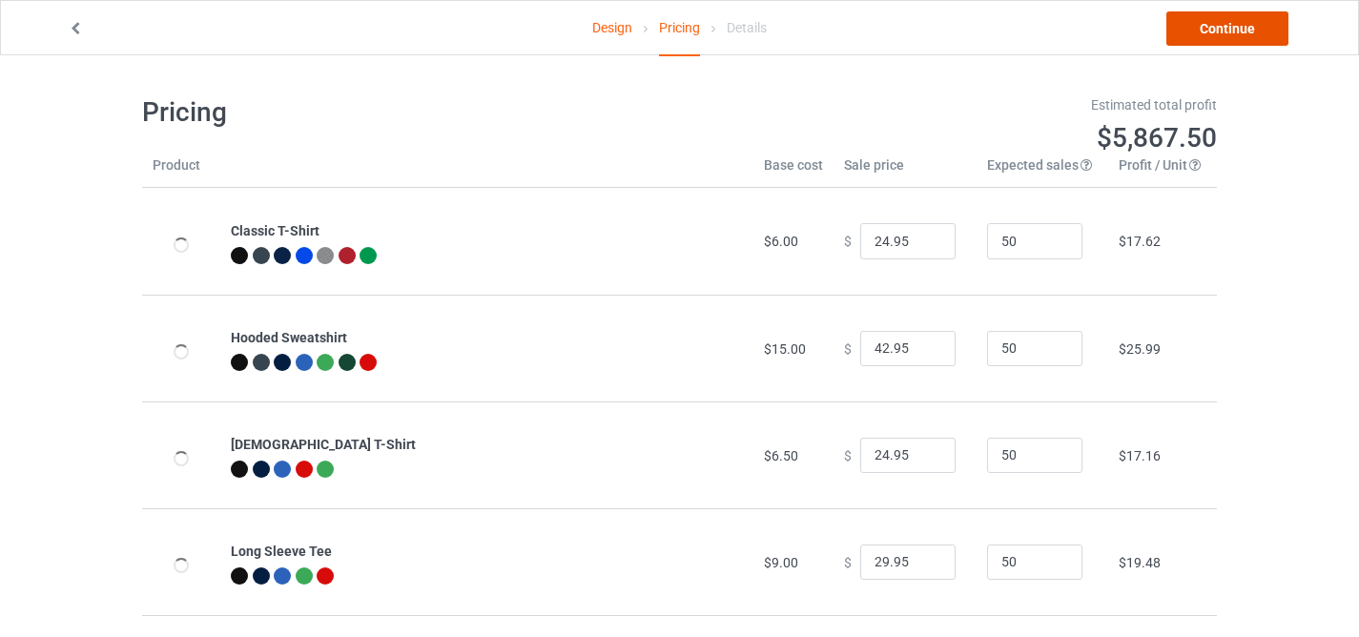
click at [1216, 29] on link "Continue" at bounding box center [1227, 28] width 122 height 34
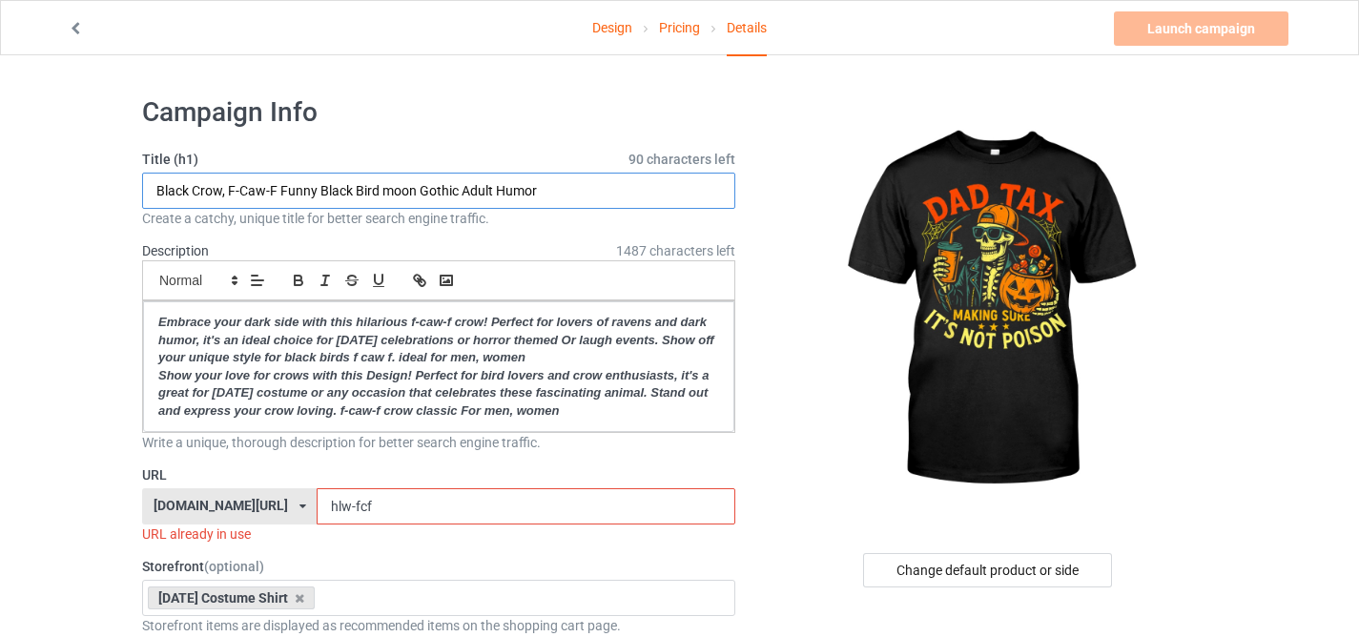
click at [475, 200] on input "Black Crow, F-Caw-F Funny Black Bird moon Gothic Adult Humor" at bounding box center [438, 191] width 593 height 36
paste input "Skeleton Papa, [DATE] Dad Tax Making Sure Not Poison"
type input "Skeleton Papa, [DATE] Dad Tax Making Sure Not Poison"
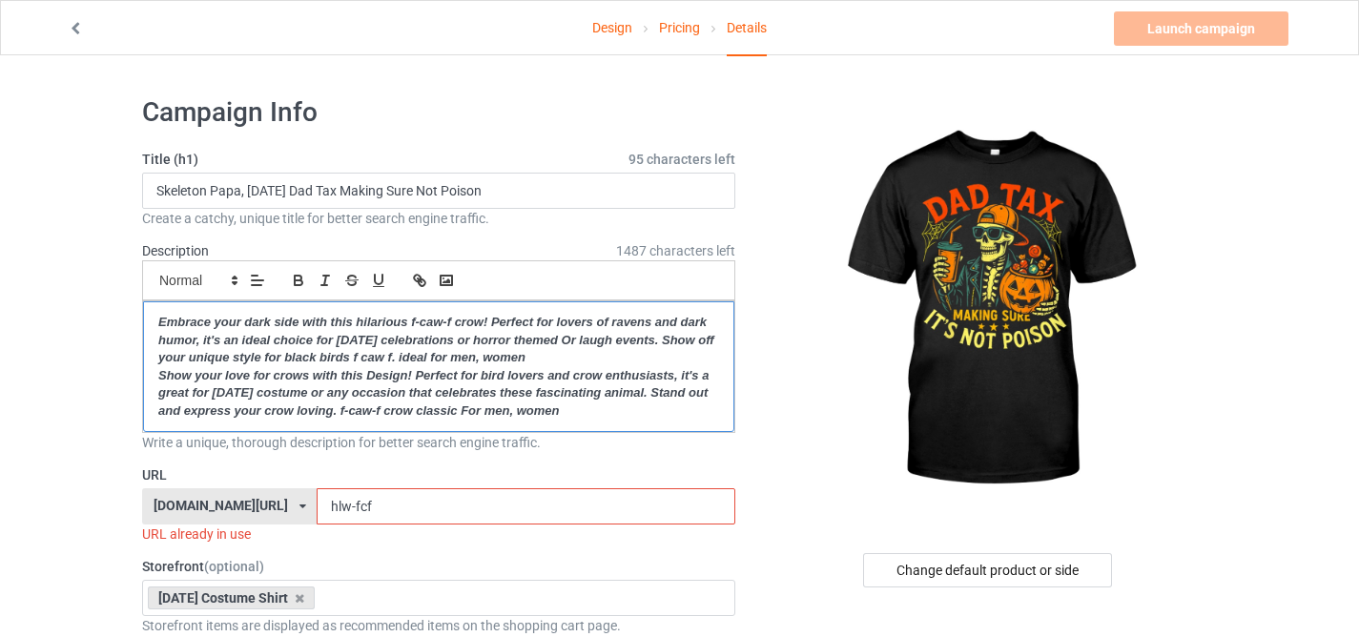
drag, startPoint x: 604, startPoint y: 411, endPoint x: 94, endPoint y: 256, distance: 533.3
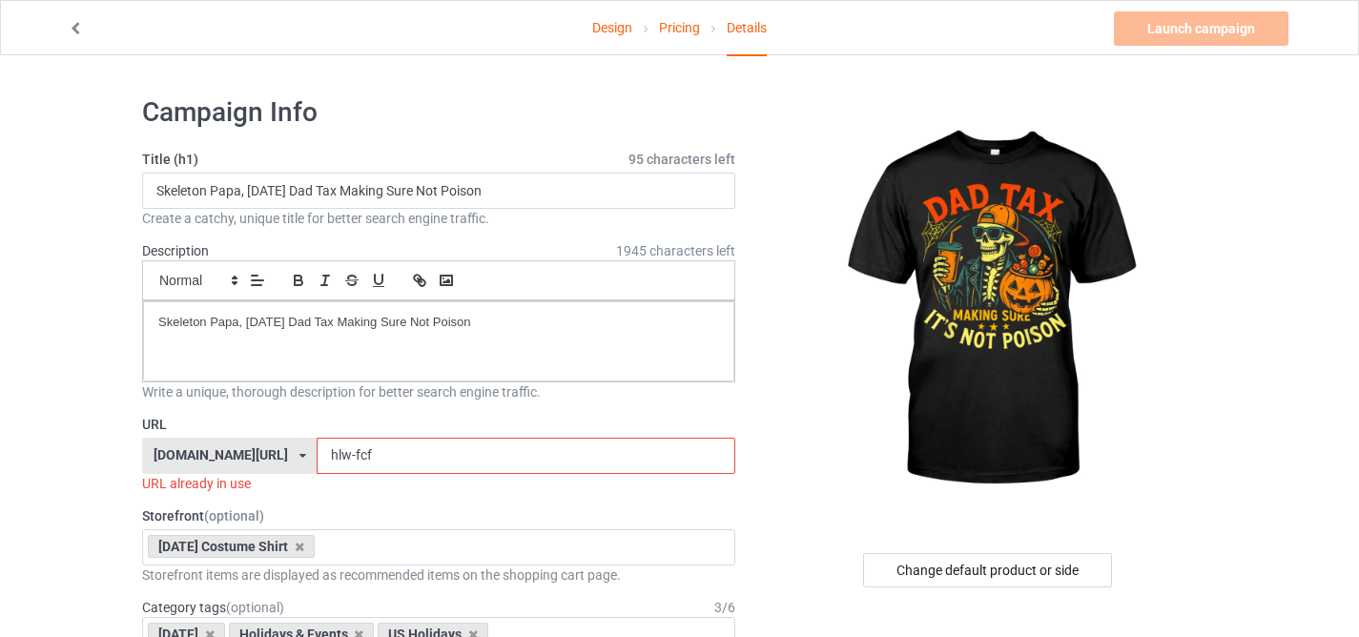
drag, startPoint x: 333, startPoint y: 455, endPoint x: 401, endPoint y: 470, distance: 70.3
click at [401, 470] on input "hlw-fcf" at bounding box center [526, 456] width 418 height 36
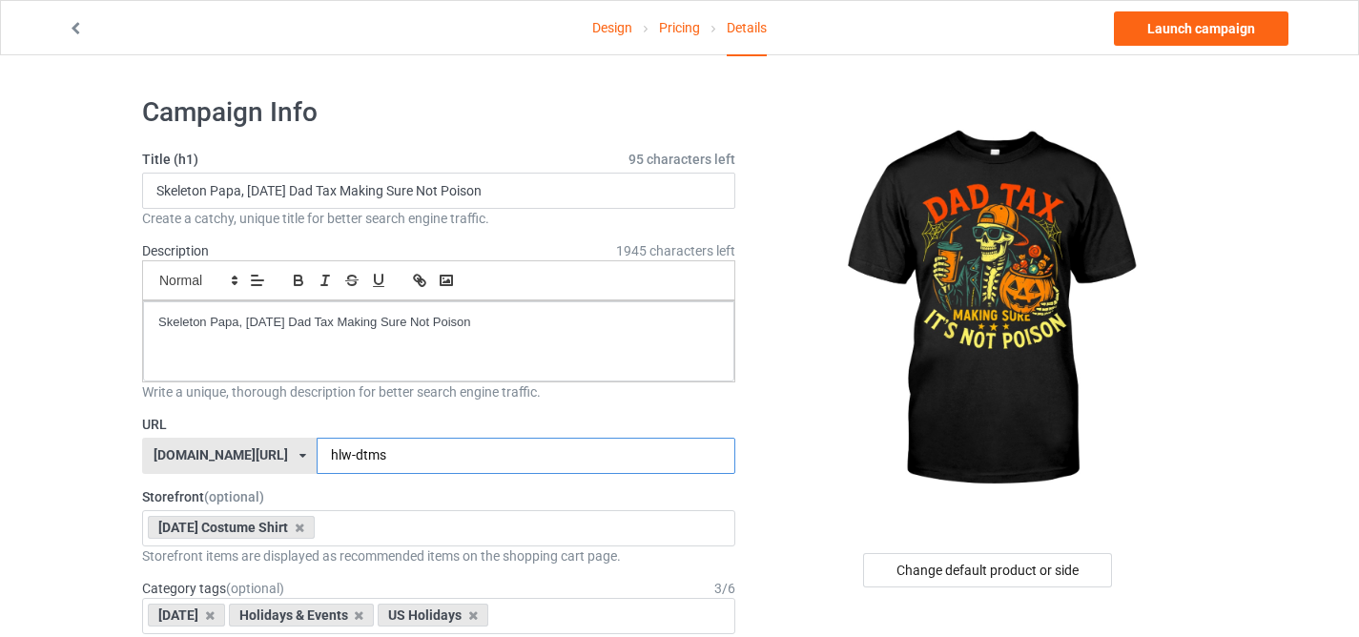
type input "hlw-dtms"
click at [1210, 48] on div "Design Pricing Details Launch campaign" at bounding box center [679, 27] width 1250 height 53
click at [1198, 30] on link "Launch campaign" at bounding box center [1201, 28] width 174 height 34
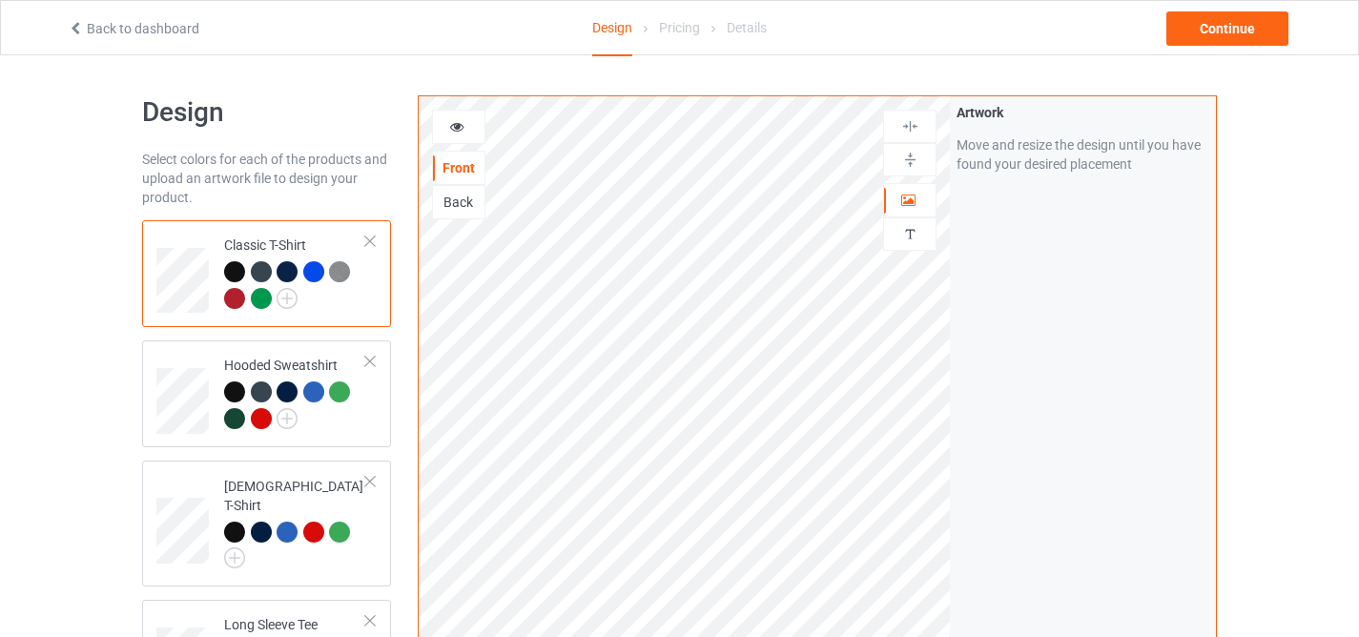
scroll to position [436, 0]
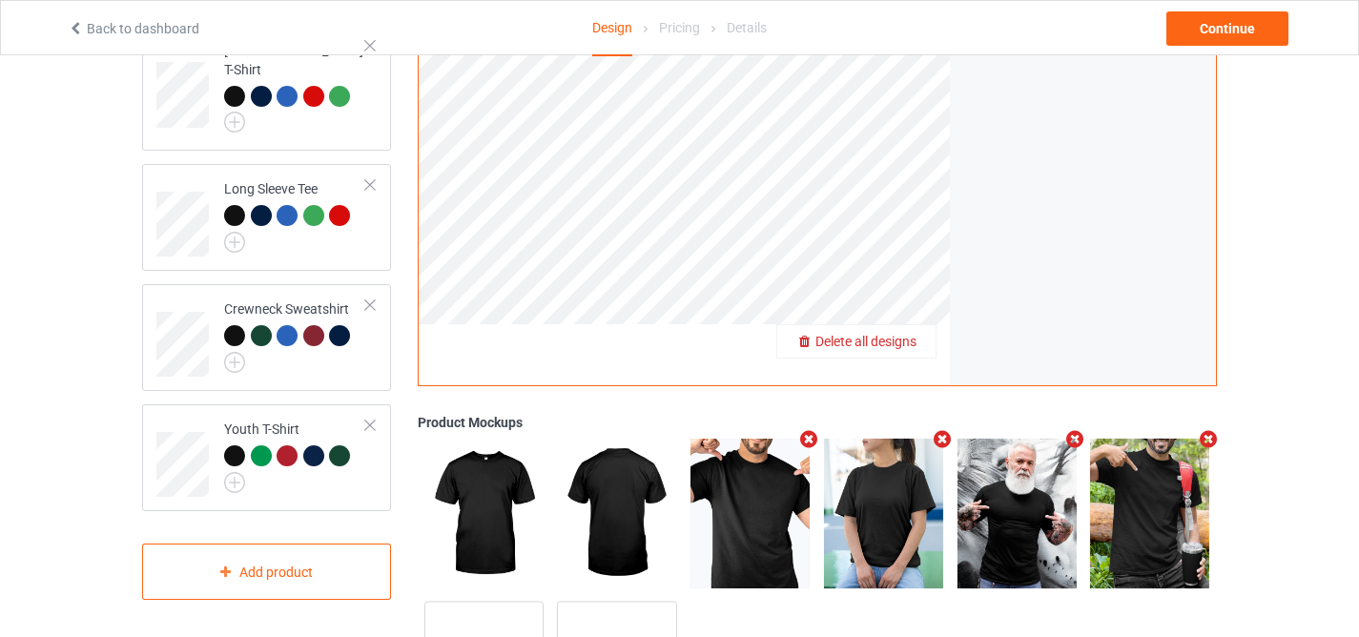
click at [906, 345] on span "Delete all designs" at bounding box center [865, 341] width 101 height 15
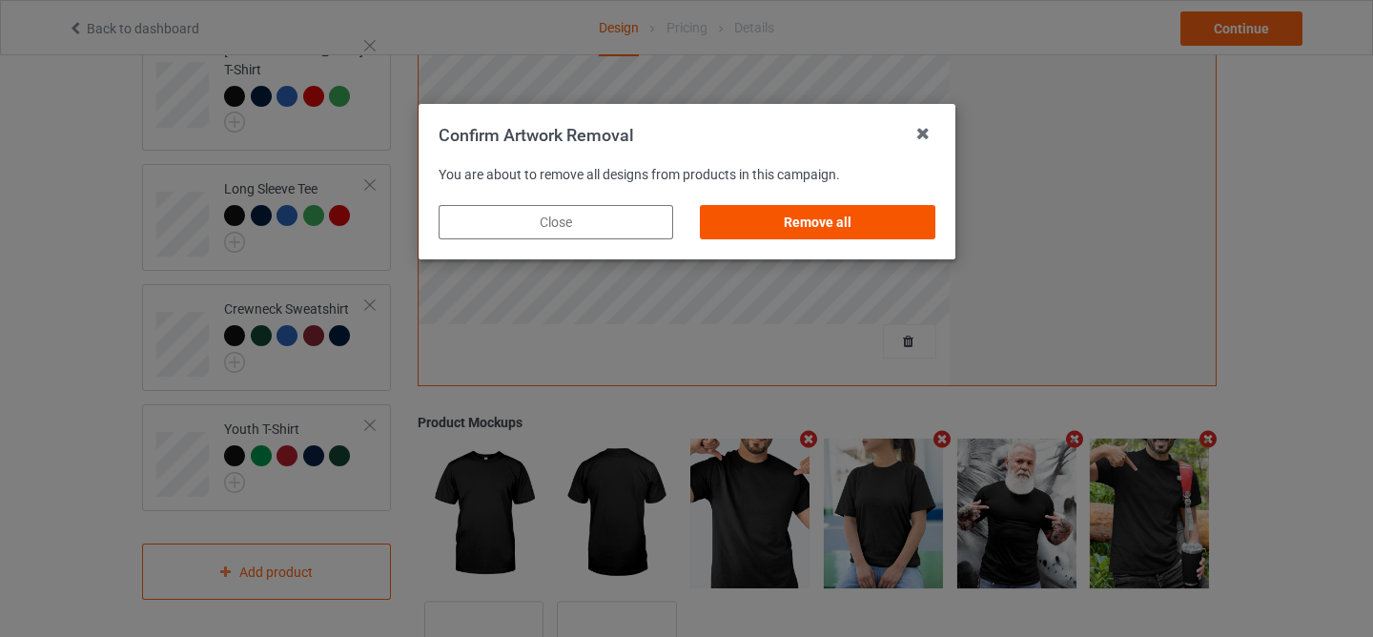
click at [862, 231] on div "Remove all" at bounding box center [817, 222] width 235 height 34
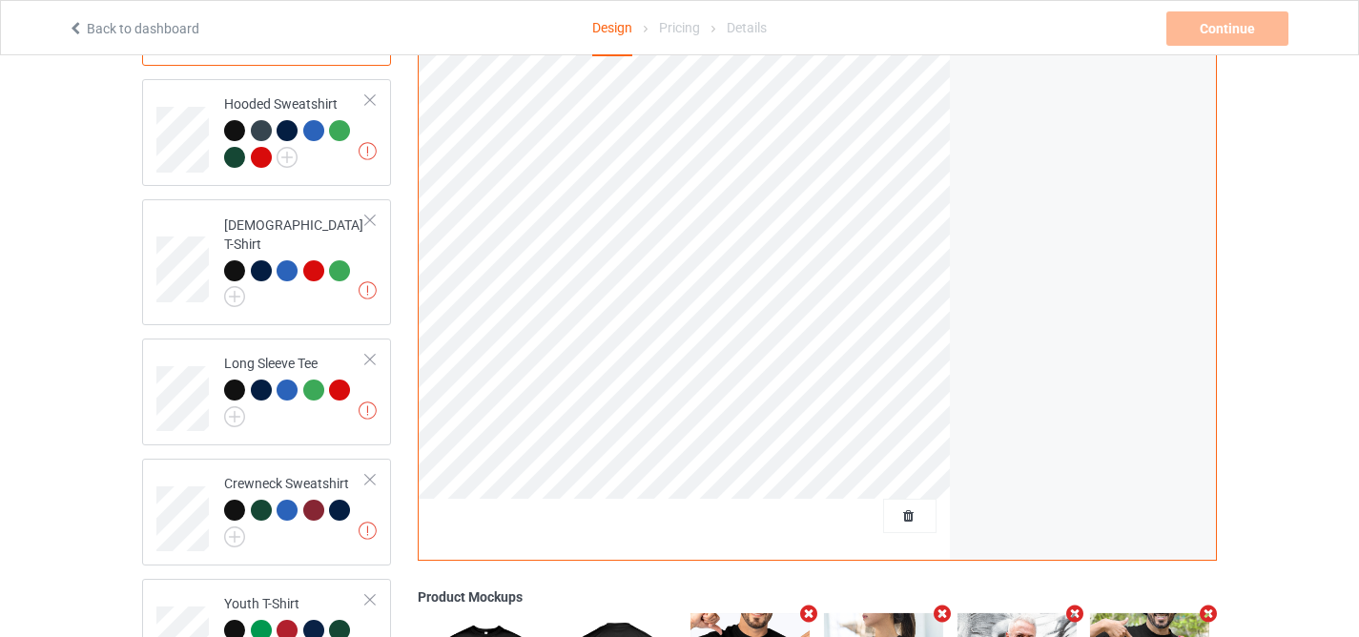
scroll to position [0, 0]
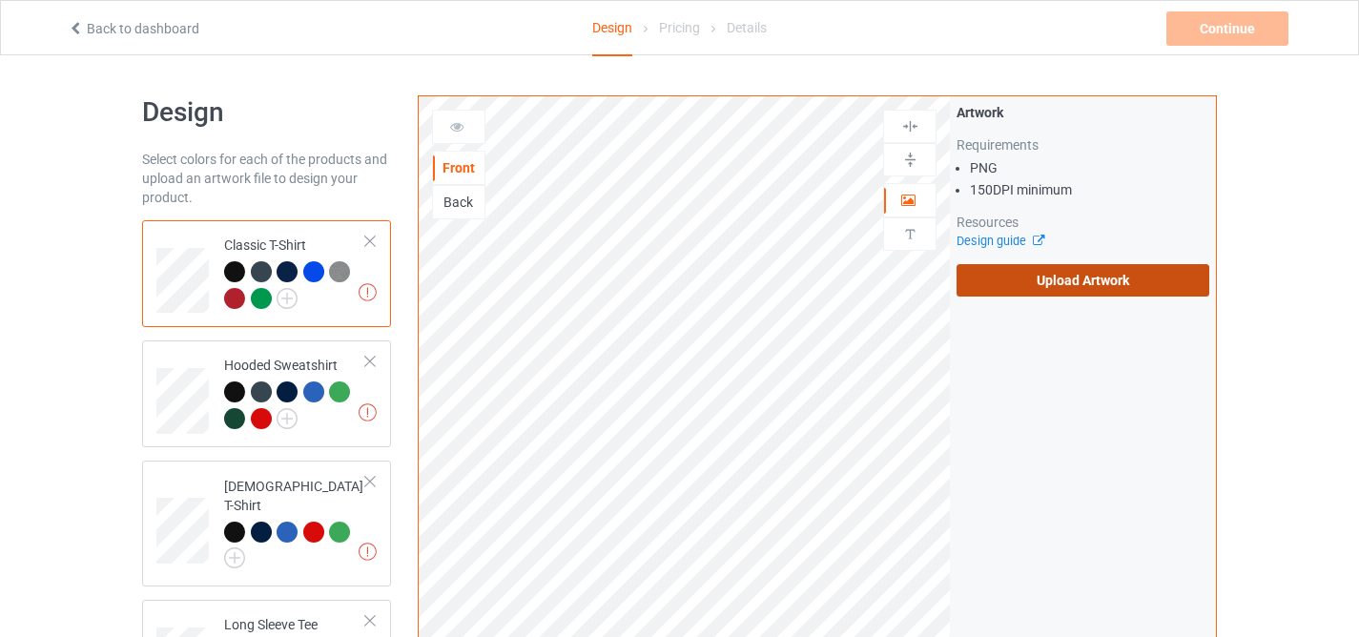
click at [1059, 272] on label "Upload Artwork" at bounding box center [1082, 280] width 253 height 32
click at [0, 0] on input "Upload Artwork" at bounding box center [0, 0] width 0 height 0
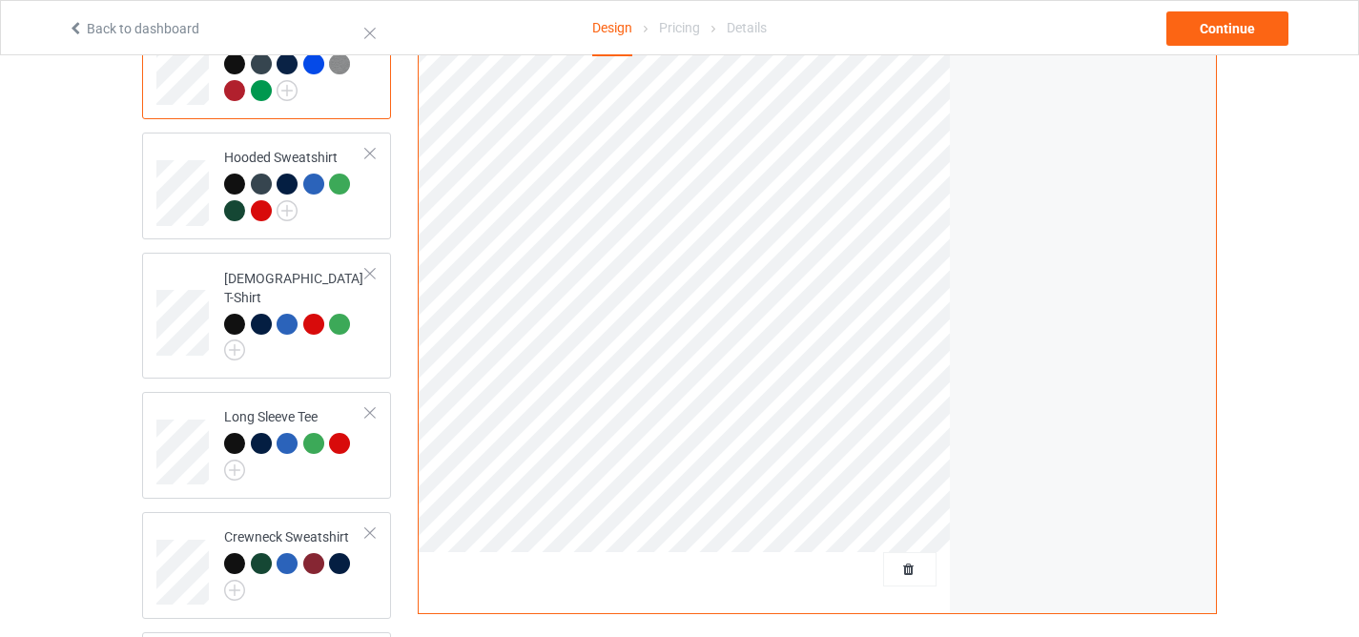
scroll to position [2, 0]
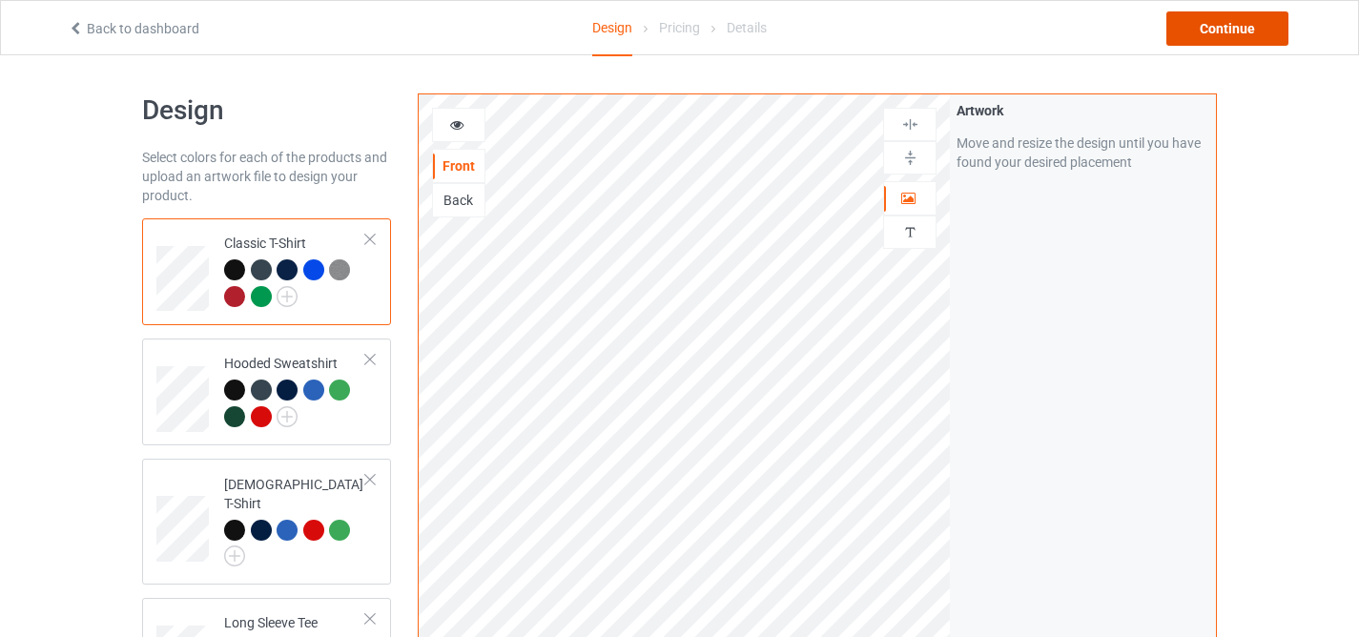
click at [1205, 30] on div "Continue" at bounding box center [1227, 28] width 122 height 34
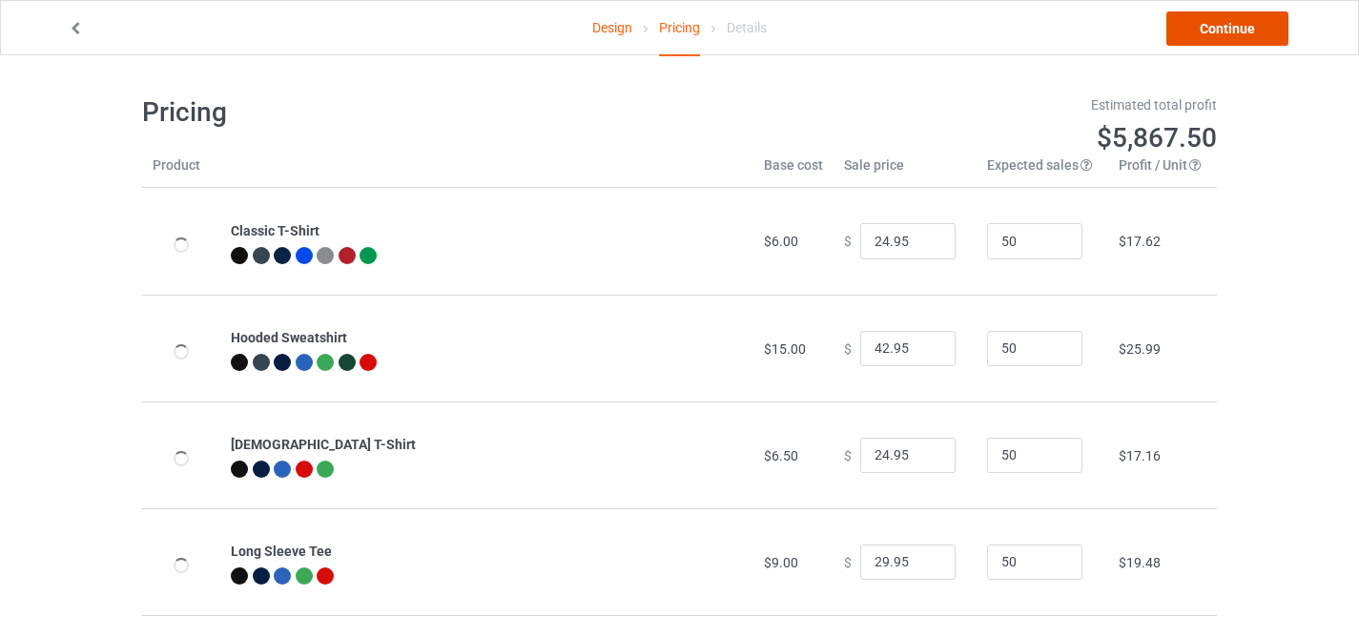
click at [1205, 30] on link "Continue" at bounding box center [1227, 28] width 122 height 34
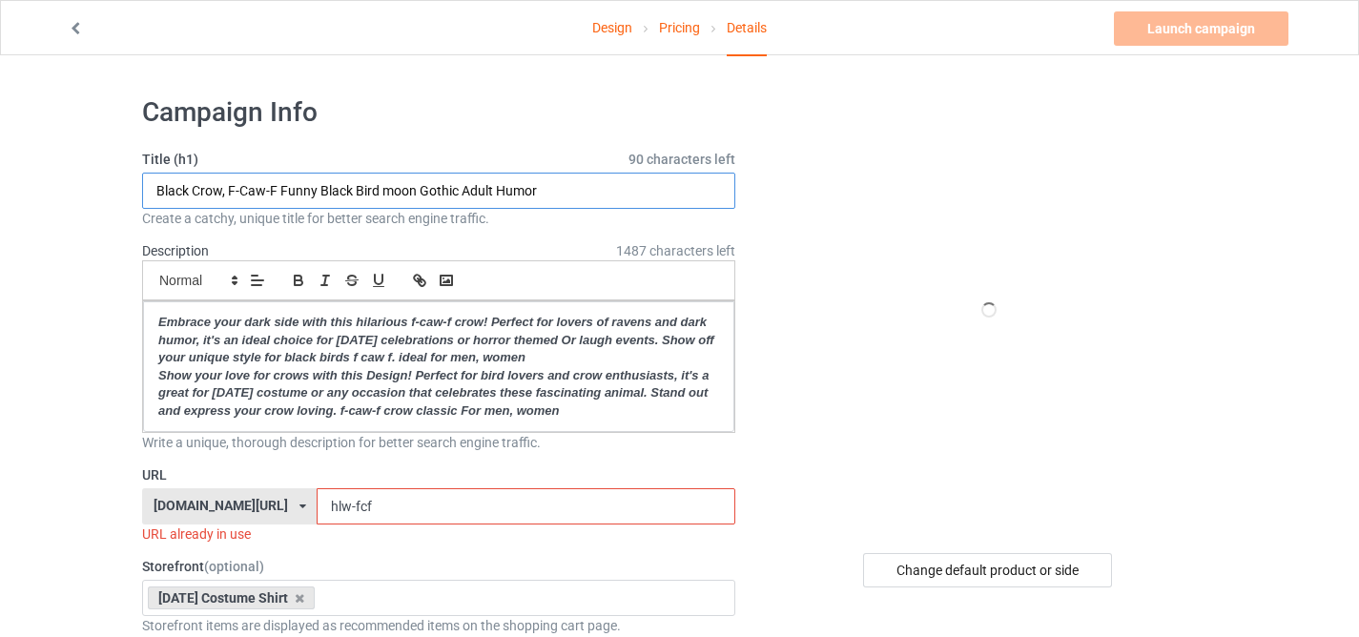
click at [493, 187] on input "Black Crow, F-Caw-F Funny Black Bird moon Gothic Adult Humor" at bounding box center [438, 191] width 593 height 36
paste input "Free Hugs Halloween Evil Killer Scary Clown Horror Gift"
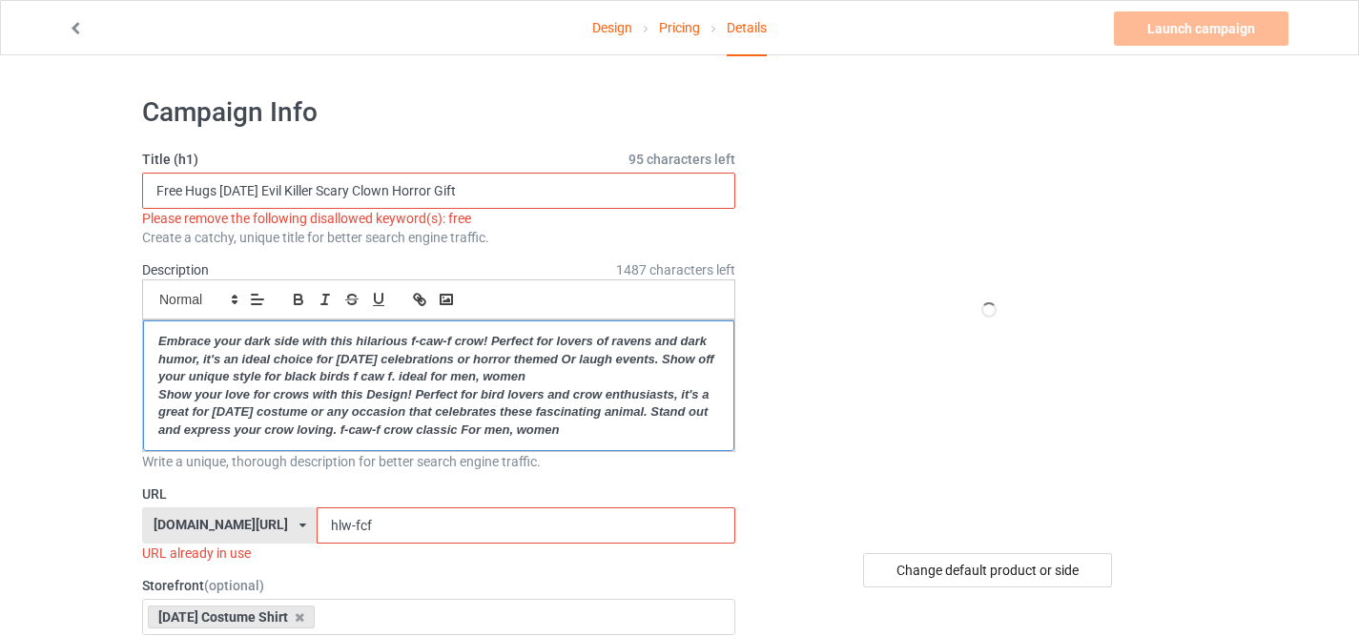
drag, startPoint x: 595, startPoint y: 428, endPoint x: 92, endPoint y: 319, distance: 514.1
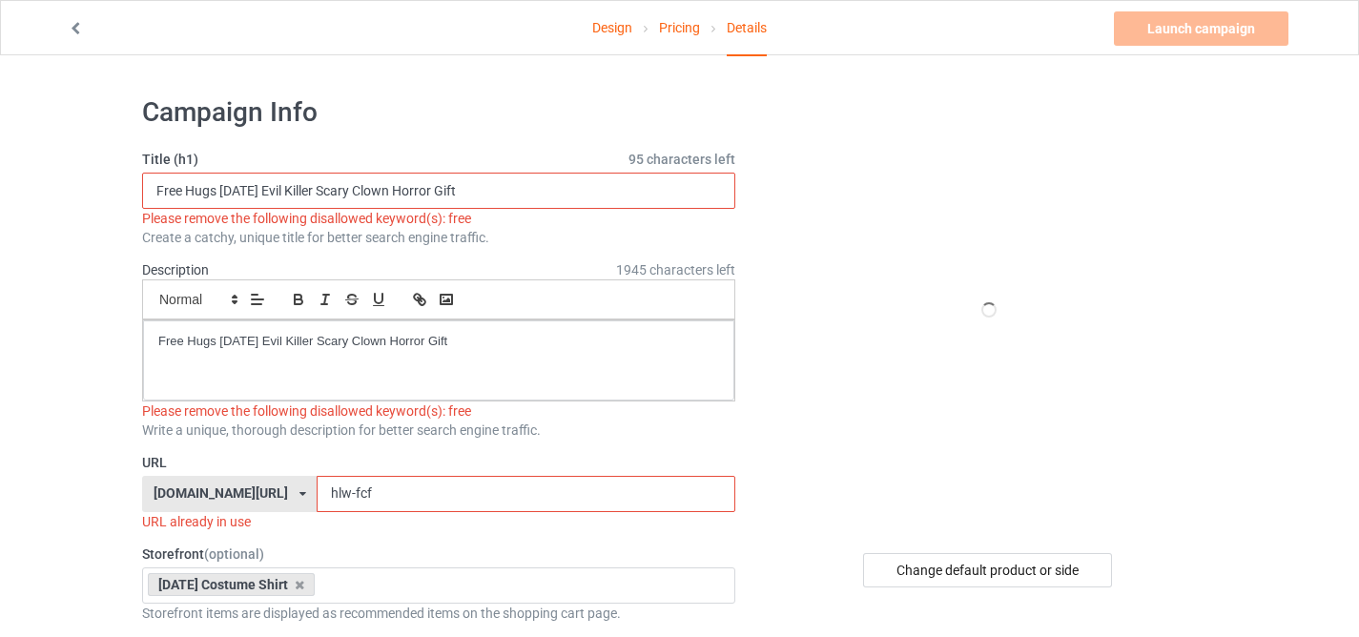
click at [177, 191] on input "Free Hugs Halloween Evil Killer Scary Clown Horror Gift" at bounding box center [438, 191] width 593 height 36
drag, startPoint x: 217, startPoint y: 193, endPoint x: 59, endPoint y: 195, distance: 158.3
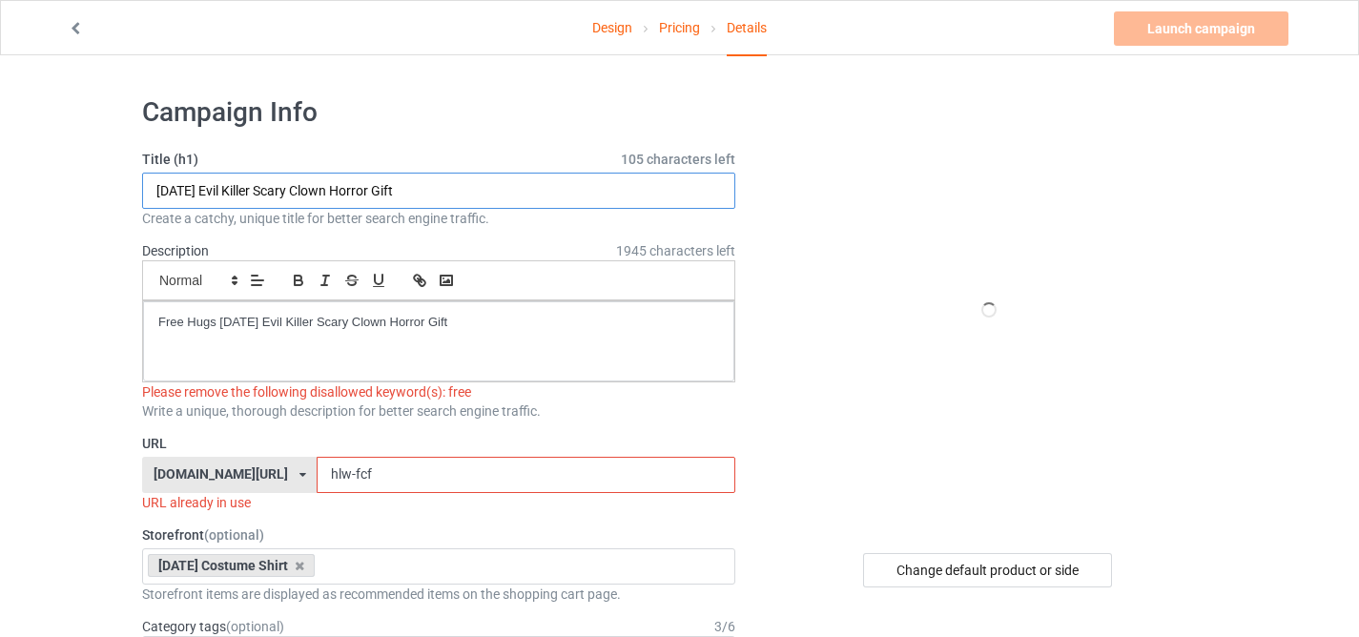
type input "Halloween Evil Killer Scary Clown Horror Gift"
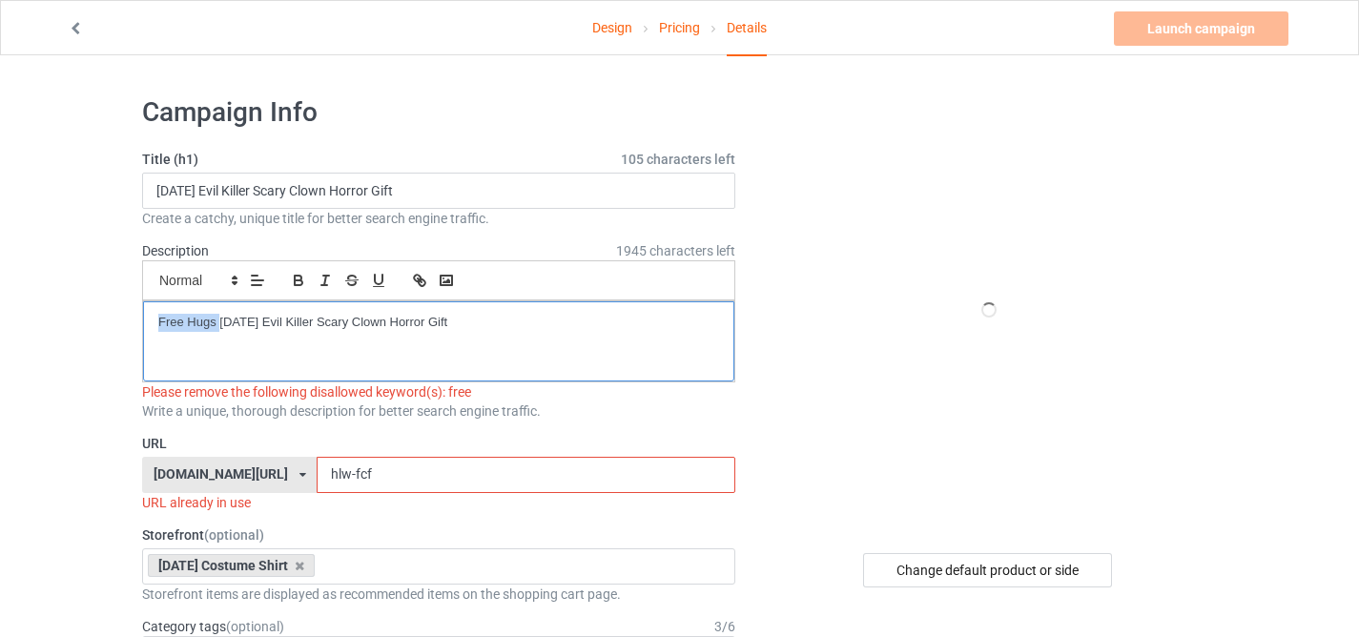
drag, startPoint x: 220, startPoint y: 319, endPoint x: 74, endPoint y: 312, distance: 146.1
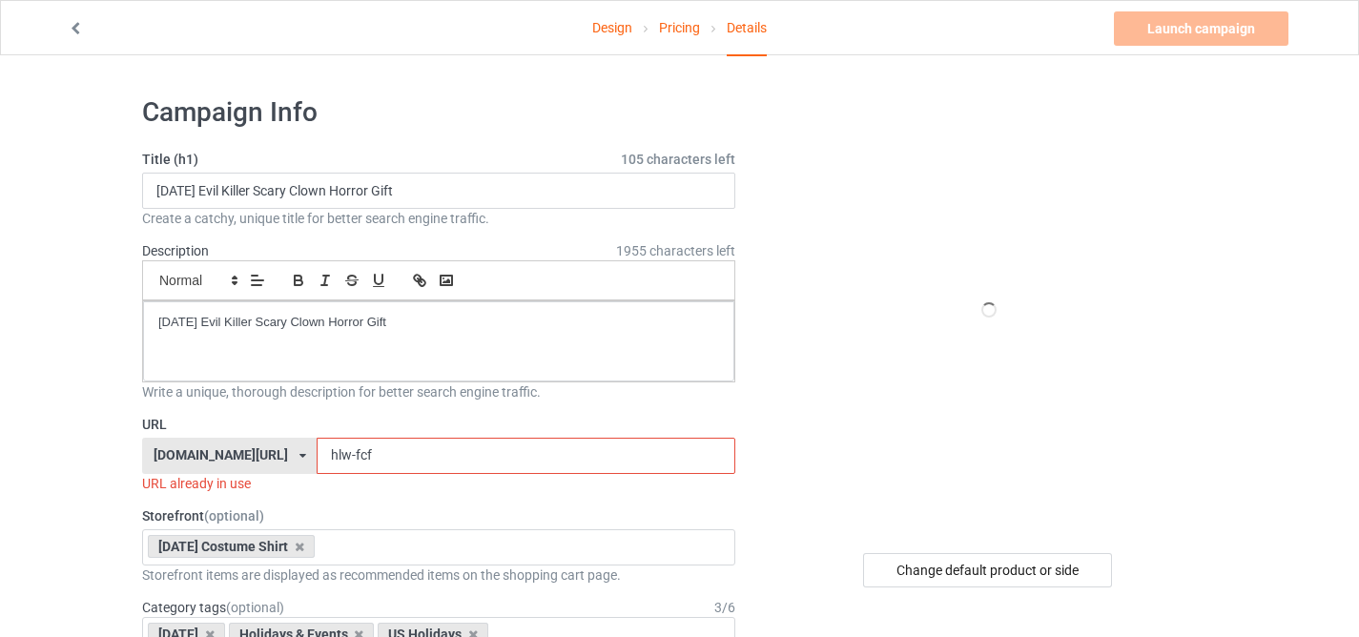
drag, startPoint x: 331, startPoint y: 452, endPoint x: 420, endPoint y: 474, distance: 91.3
click at [420, 474] on div "URL familypresent.net/ epicprints.co/ familypresent.net/ giftprints.co/ golfpod…" at bounding box center [438, 454] width 593 height 78
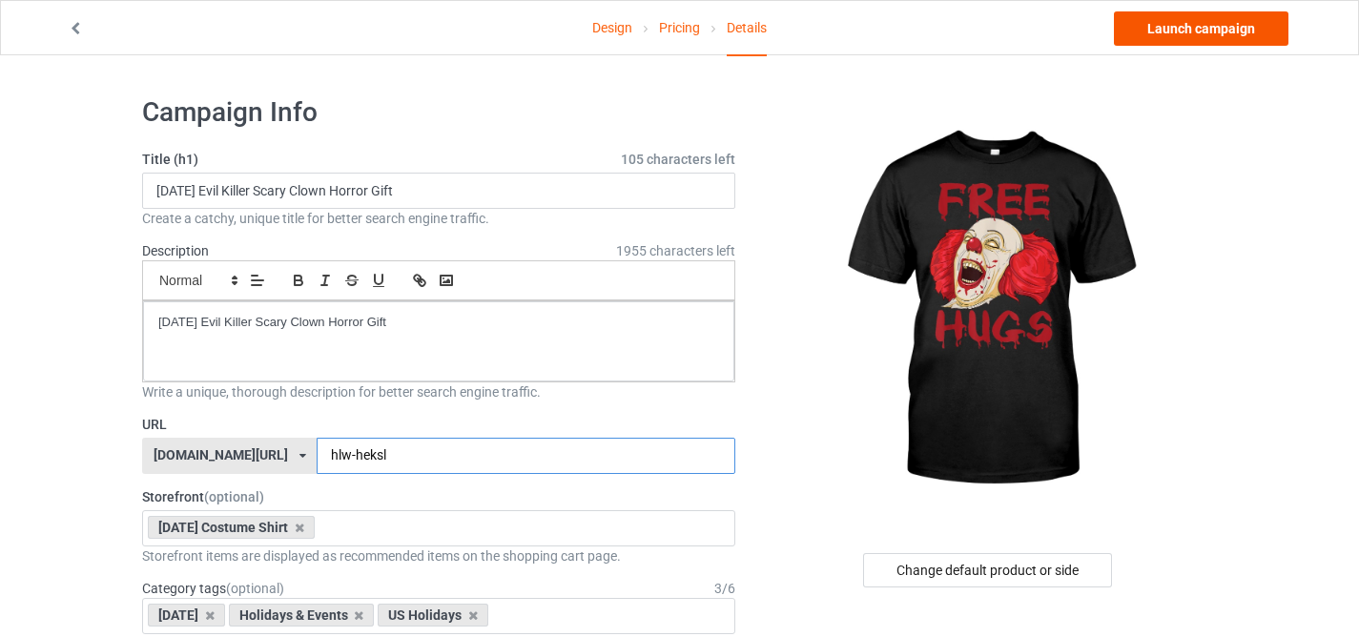
type input "hlw-heksl"
click at [1168, 41] on link "Launch campaign" at bounding box center [1201, 28] width 174 height 34
